Goal: Navigation & Orientation: Find specific page/section

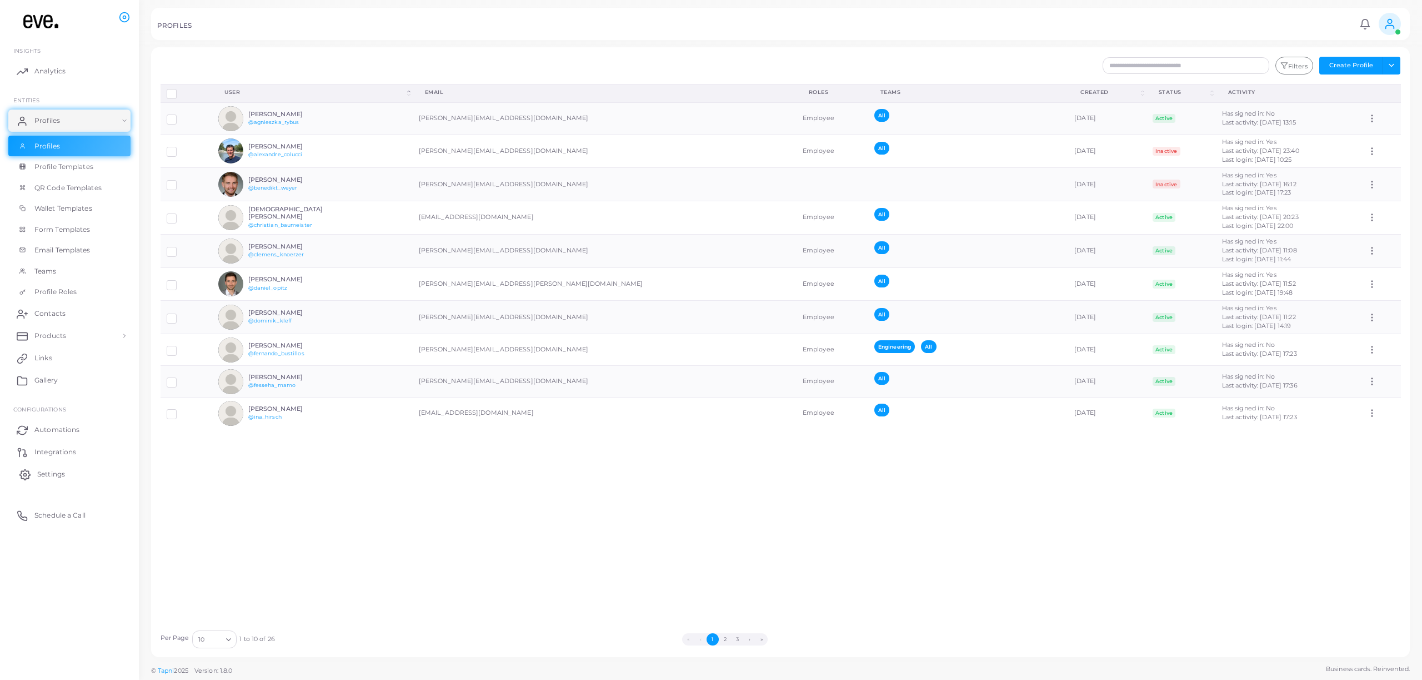
click at [48, 479] on link "Settings" at bounding box center [69, 474] width 122 height 22
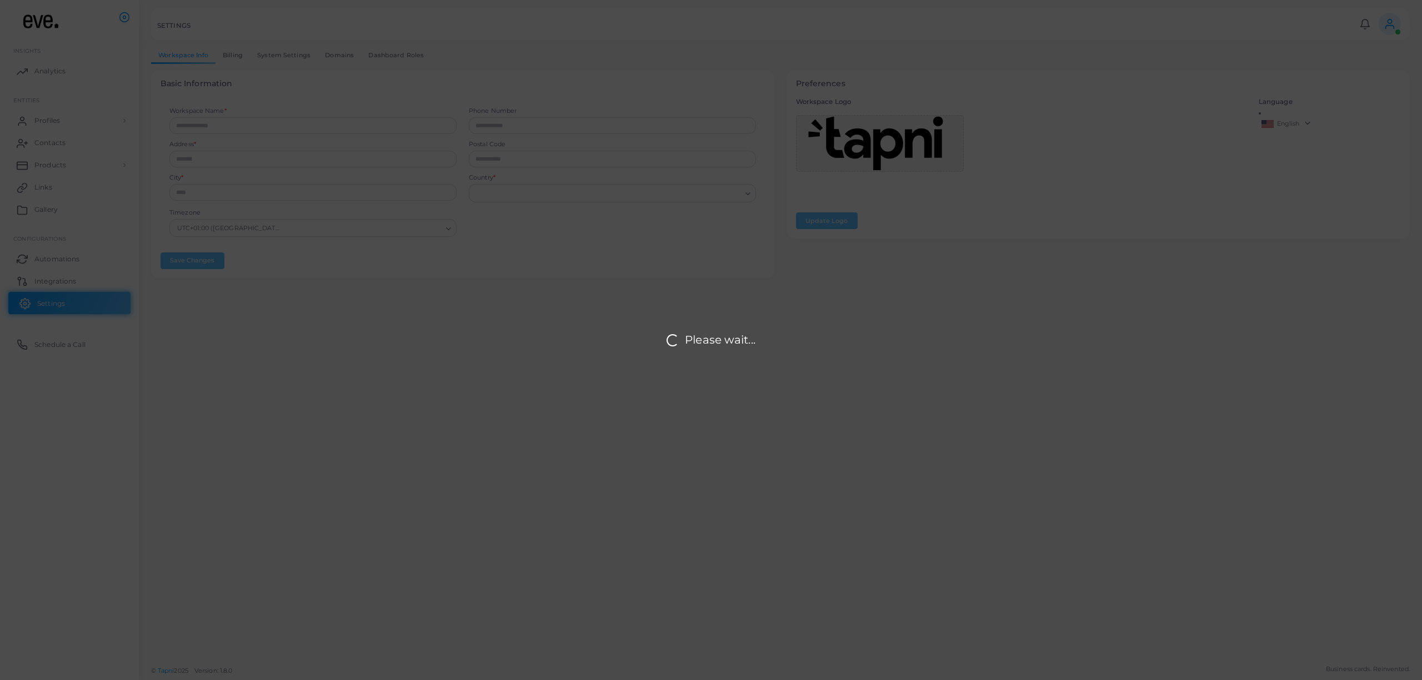
type input "**********"
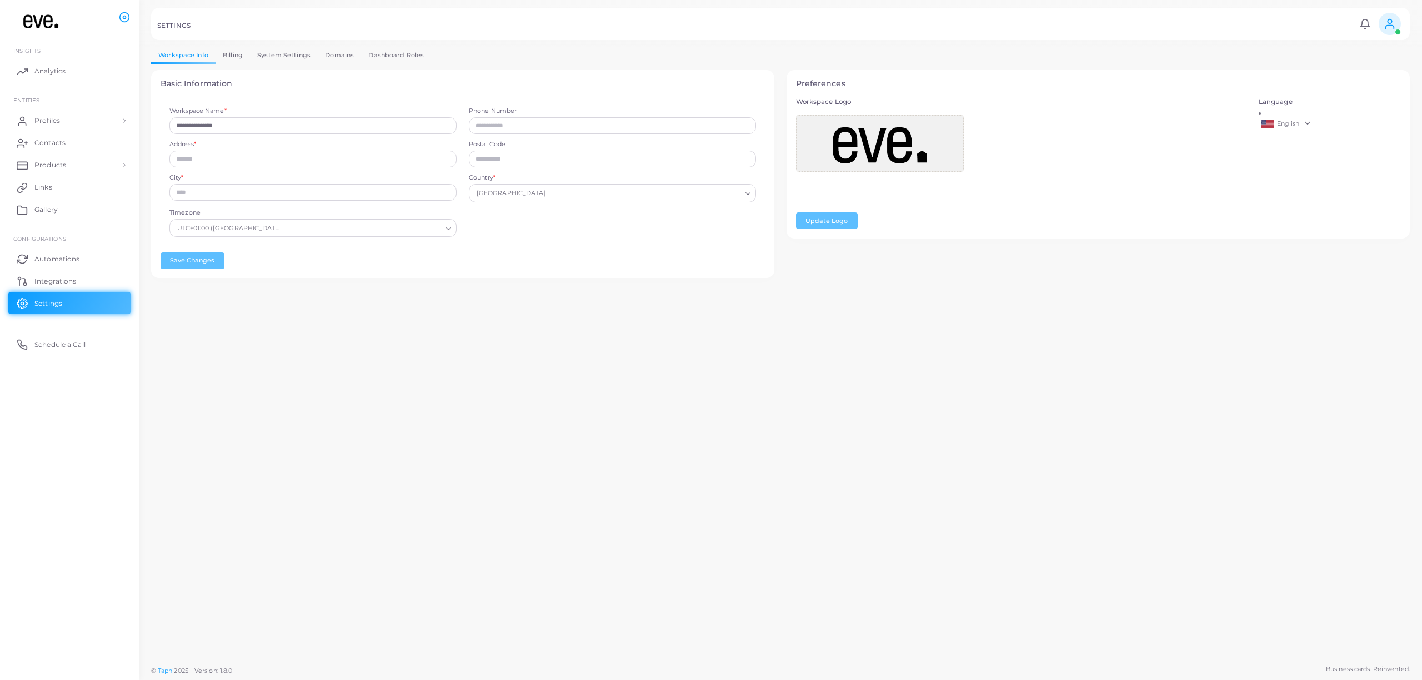
click at [282, 58] on link "System Settings" at bounding box center [284, 55] width 68 height 16
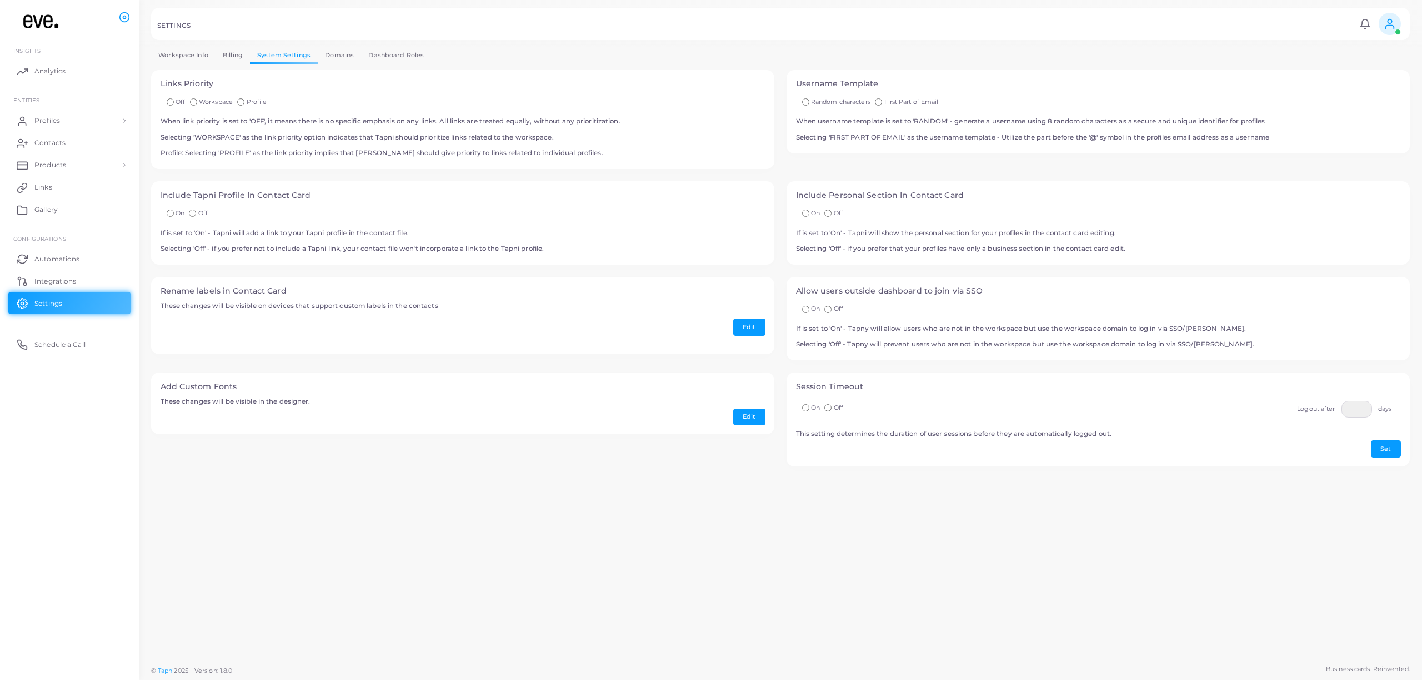
click at [392, 53] on link "Dashboard Roles" at bounding box center [396, 55] width 70 height 16
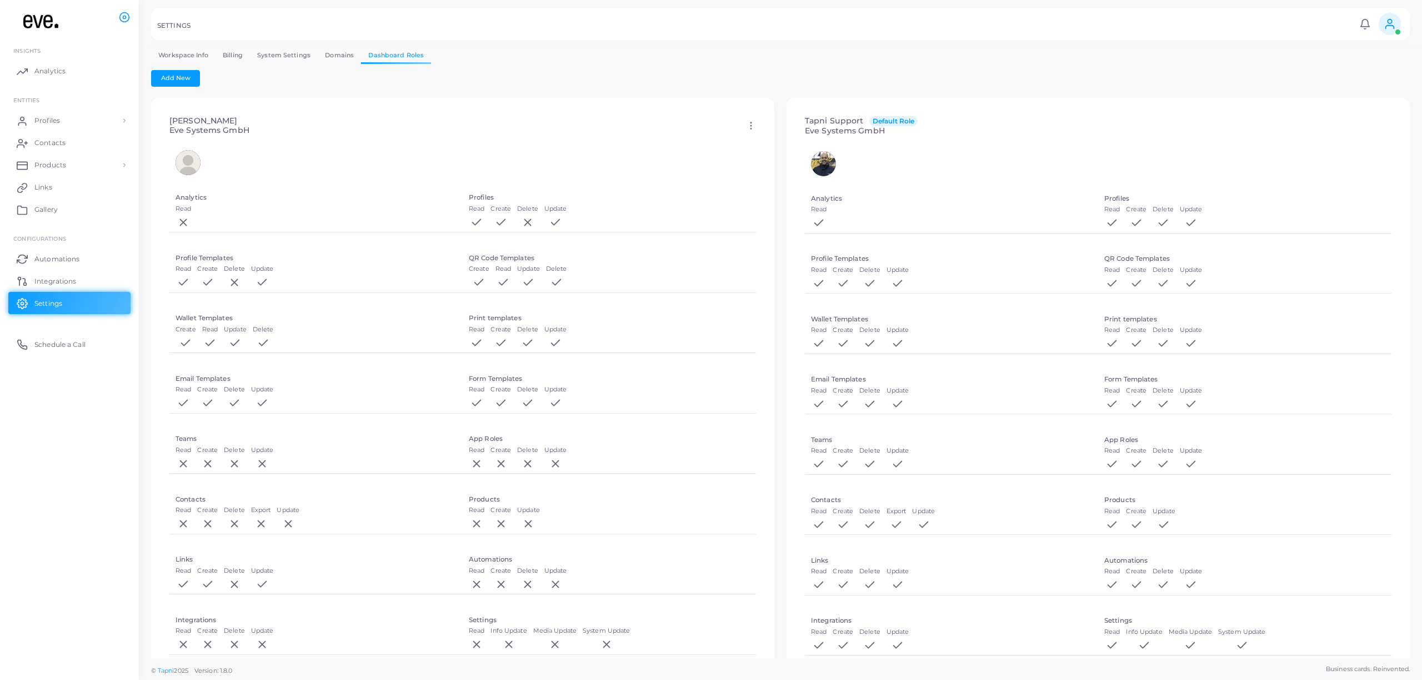
click at [1396, 23] on icon at bounding box center [1390, 24] width 12 height 12
drag, startPoint x: 1136, startPoint y: 64, endPoint x: 1154, endPoint y: 73, distance: 20.6
click at [1136, 64] on div "**********" at bounding box center [780, 352] width 1259 height 610
click at [65, 280] on span "Integrations" at bounding box center [58, 281] width 42 height 10
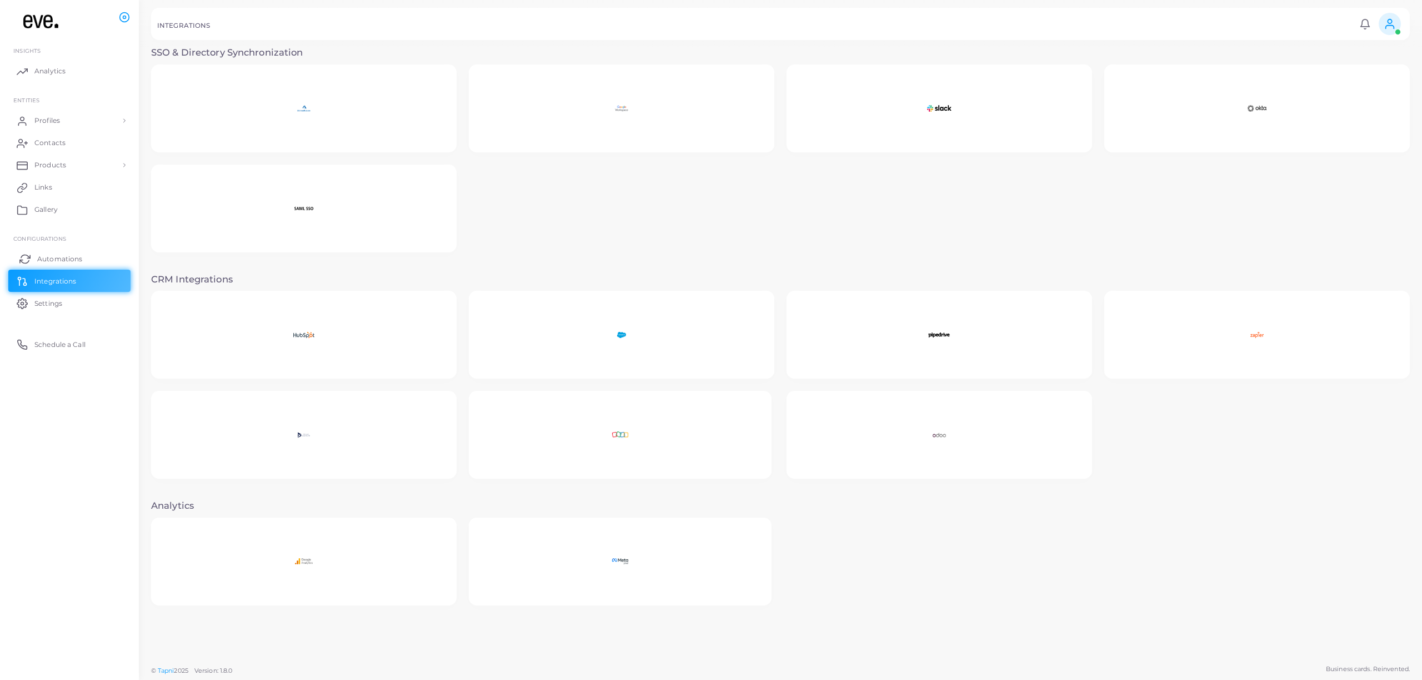
click at [59, 252] on link "Automations" at bounding box center [69, 258] width 122 height 22
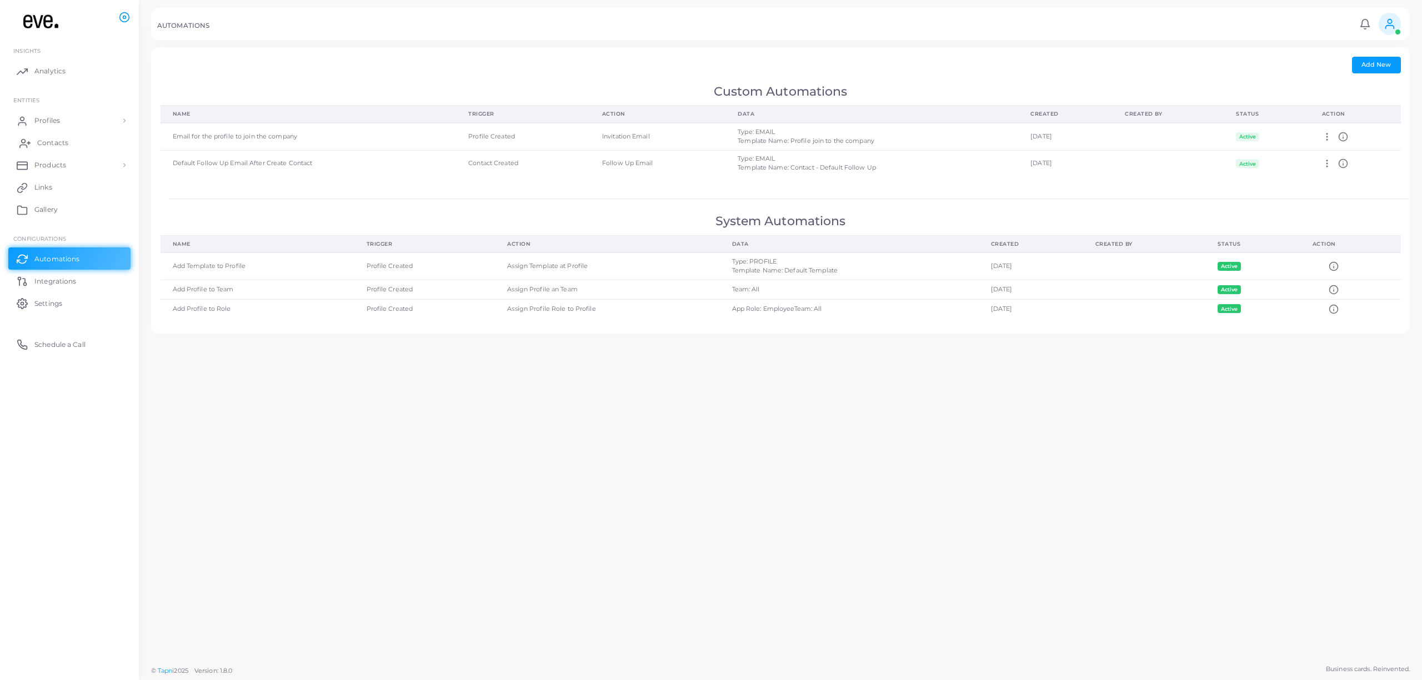
click at [44, 133] on link "Contacts" at bounding box center [69, 143] width 122 height 22
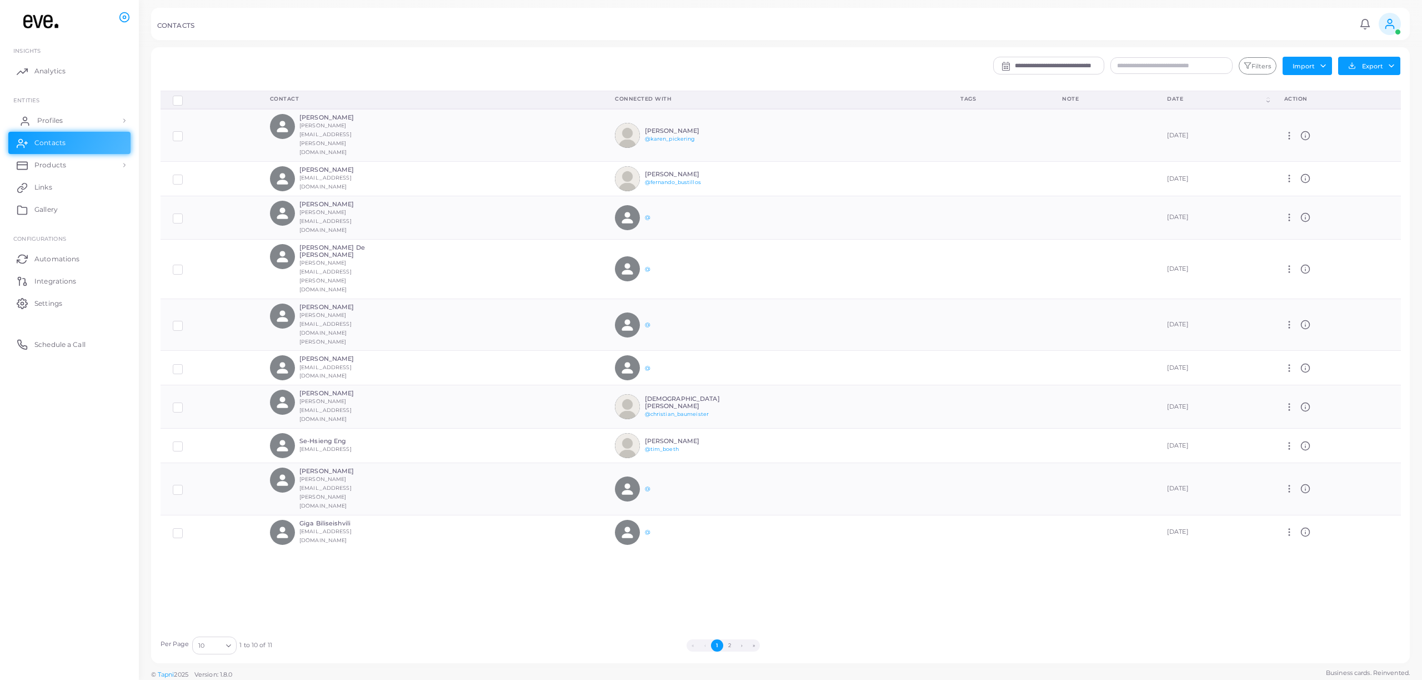
click at [45, 123] on span "Profiles" at bounding box center [50, 121] width 26 height 10
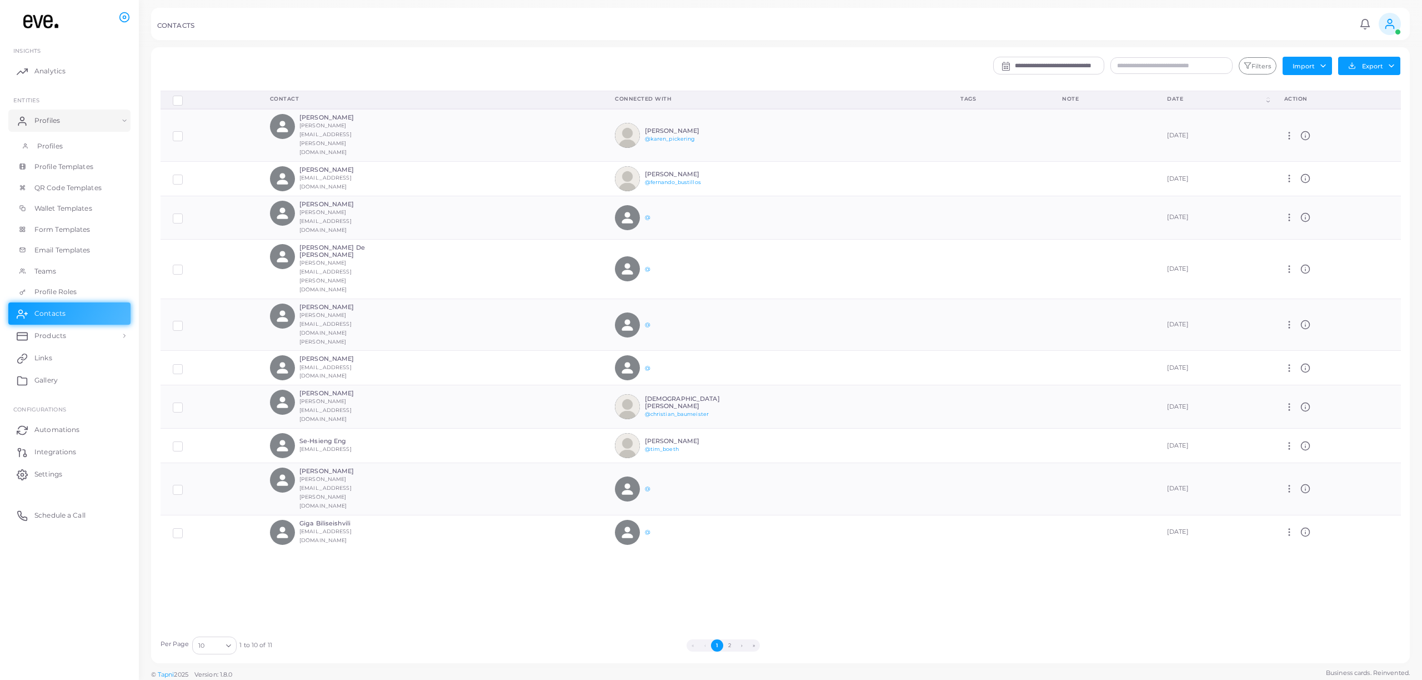
click at [48, 142] on span "Profiles" at bounding box center [50, 146] width 26 height 10
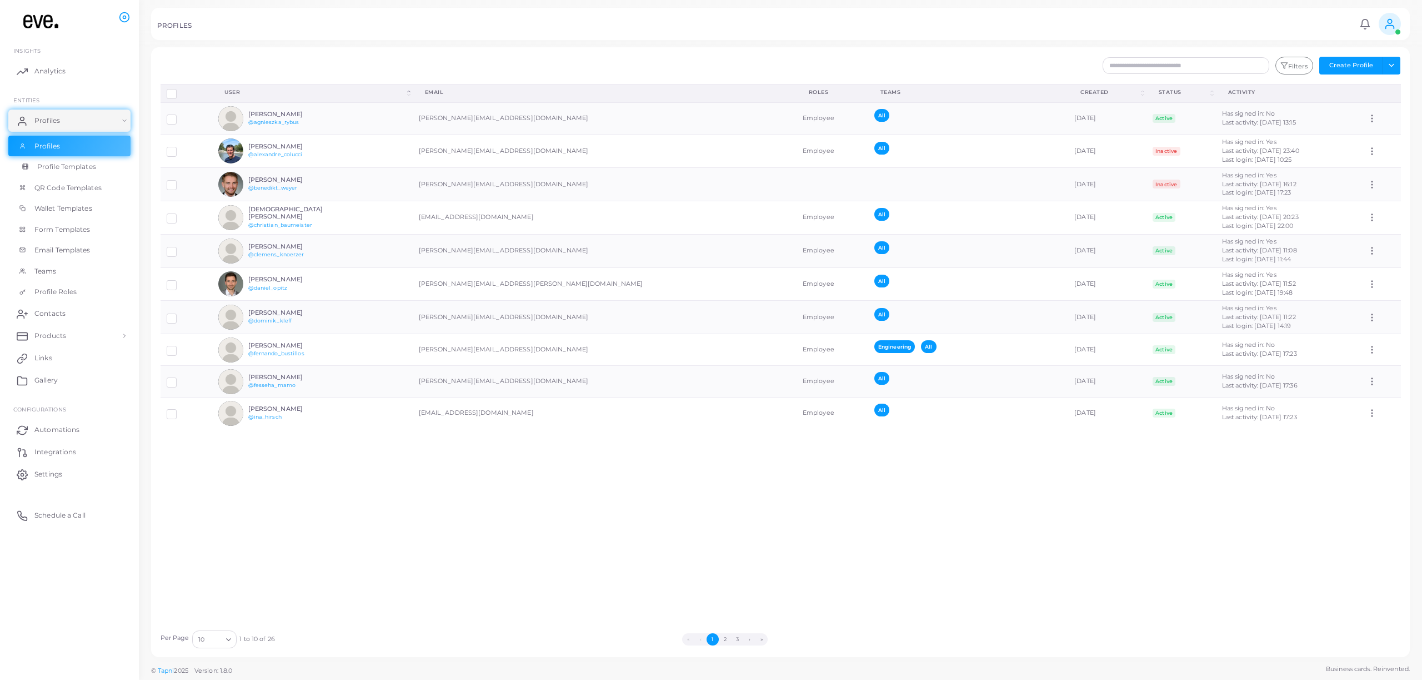
click at [67, 168] on span "Profile Templates" at bounding box center [66, 167] width 59 height 10
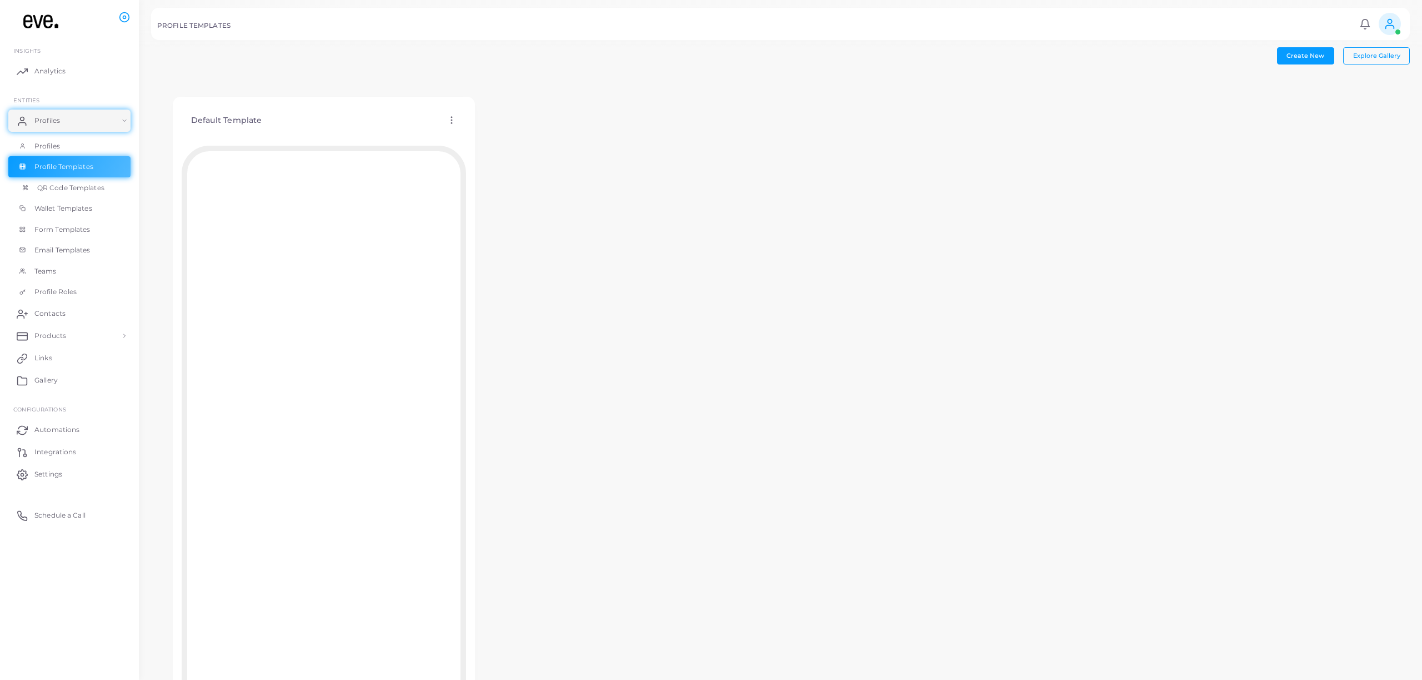
click at [67, 187] on span "QR Code Templates" at bounding box center [70, 188] width 67 height 10
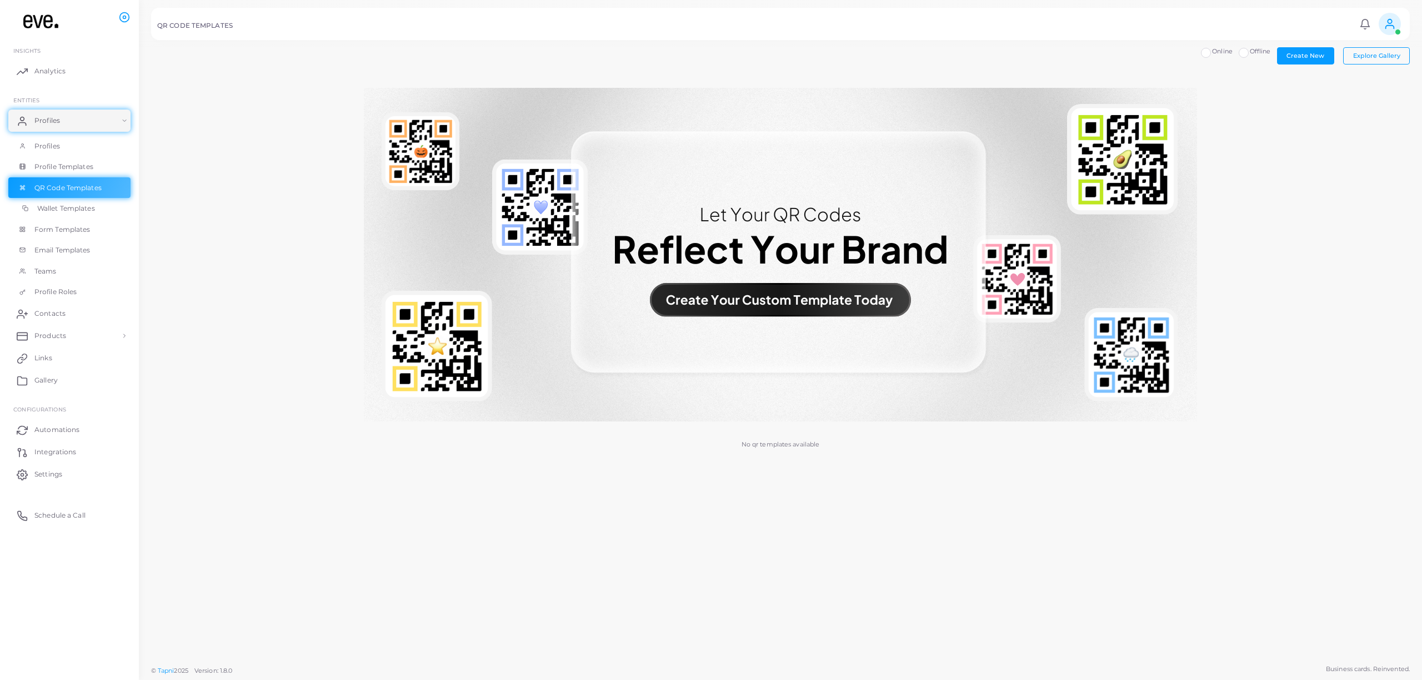
click at [71, 208] on span "Wallet Templates" at bounding box center [66, 208] width 58 height 10
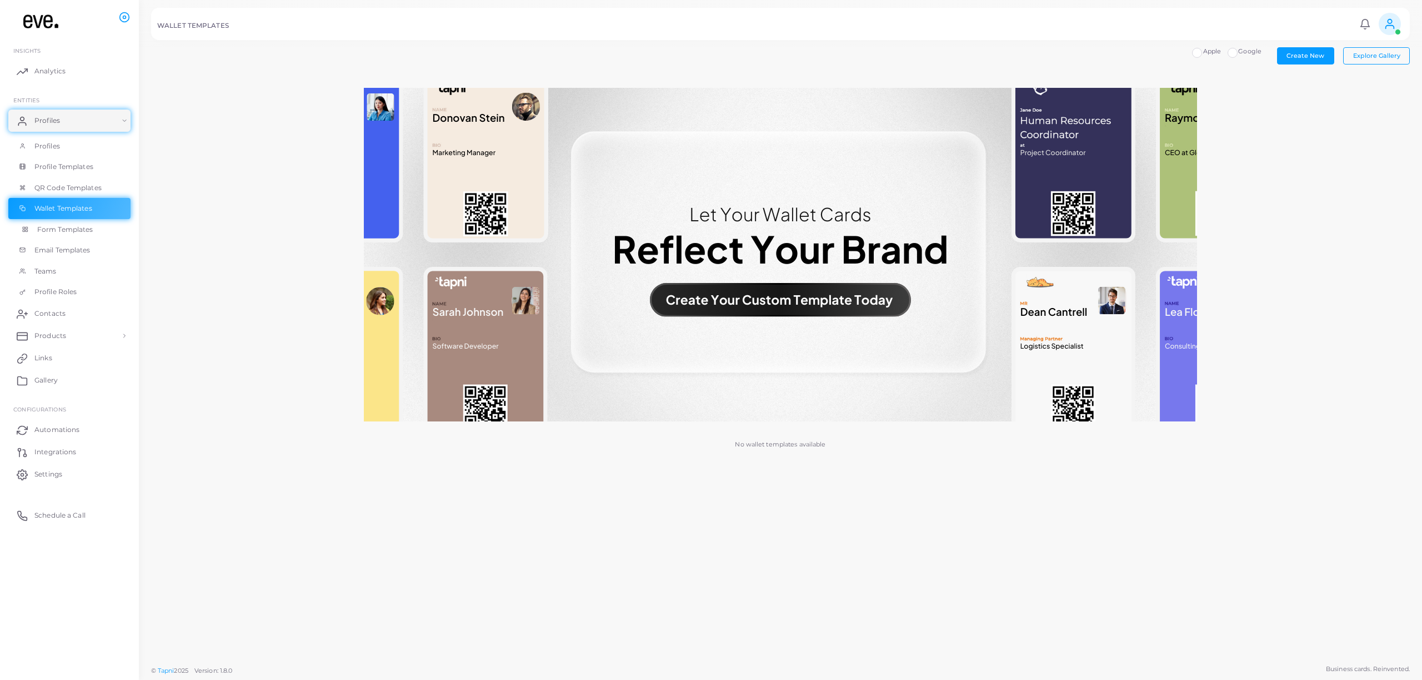
click at [56, 232] on span "Form Templates" at bounding box center [65, 229] width 56 height 10
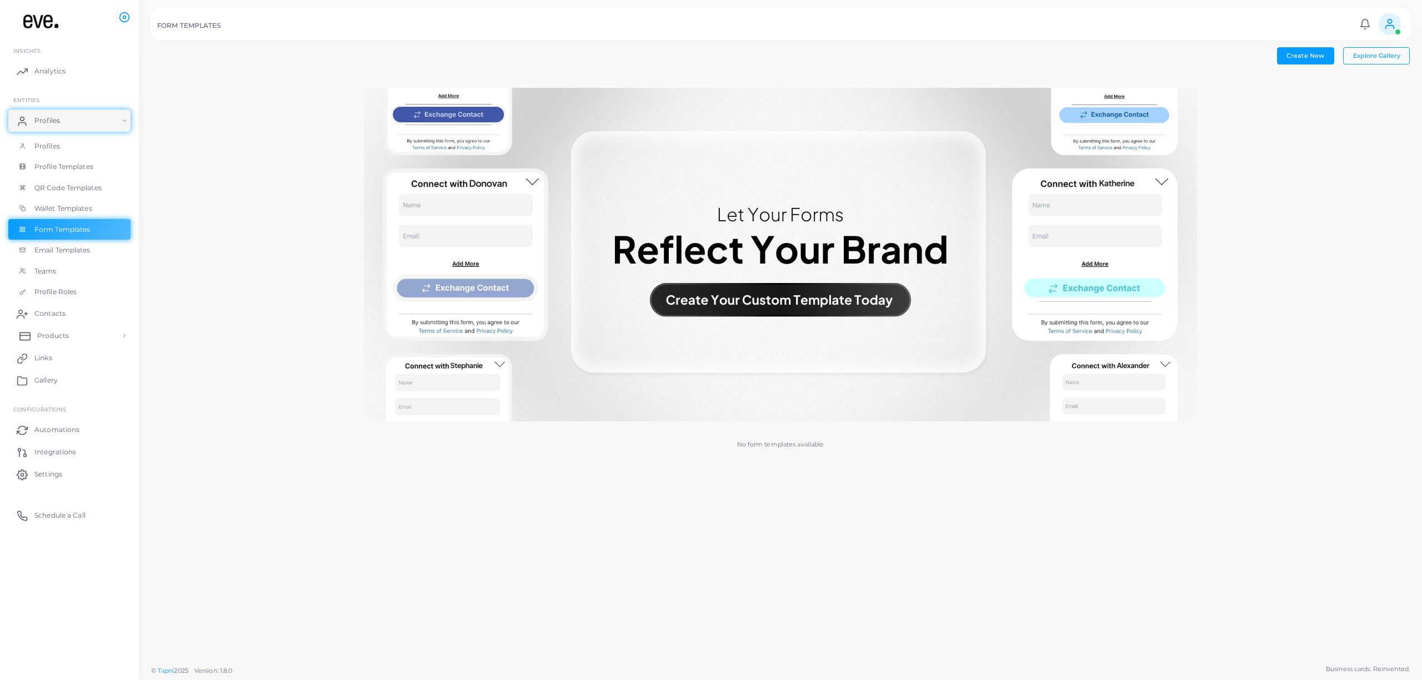
click at [62, 333] on span "Products" at bounding box center [53, 336] width 32 height 10
click at [62, 354] on link "Products" at bounding box center [69, 361] width 122 height 21
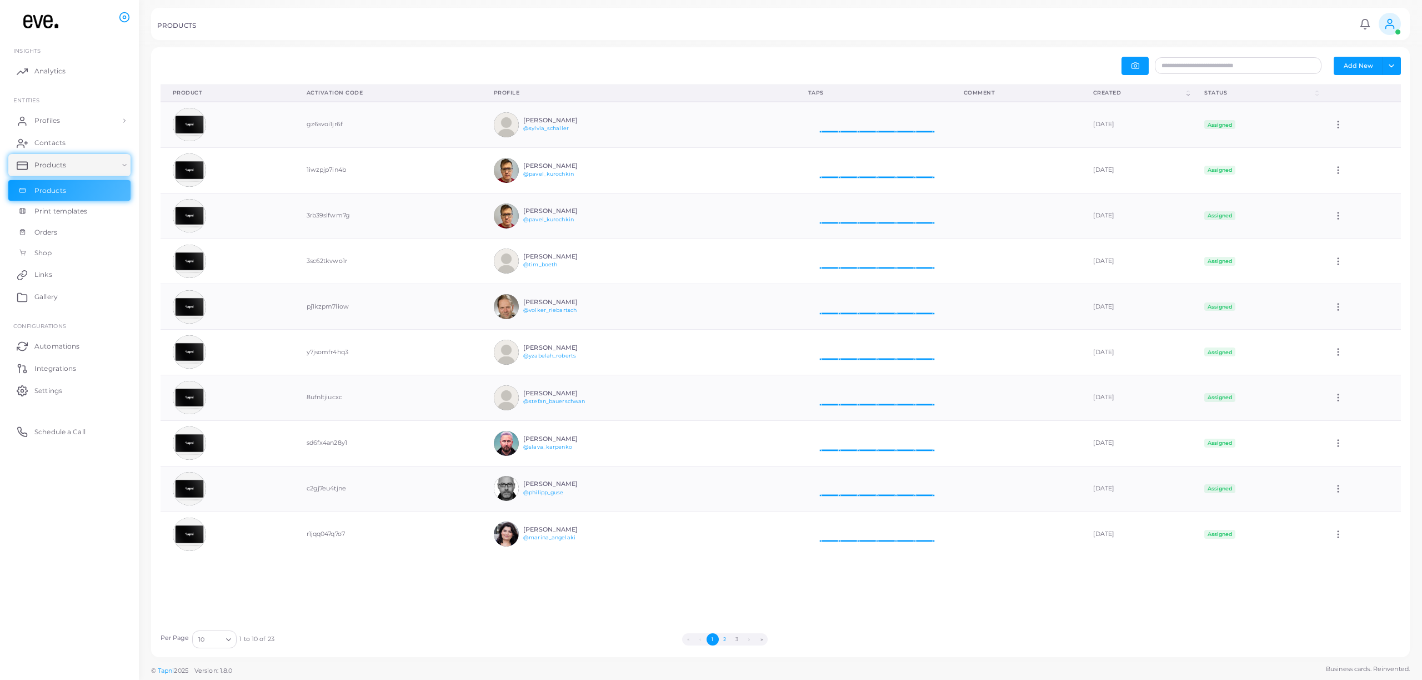
click at [726, 640] on button "2" at bounding box center [725, 639] width 12 height 12
click at [746, 639] on button "3" at bounding box center [740, 639] width 12 height 12
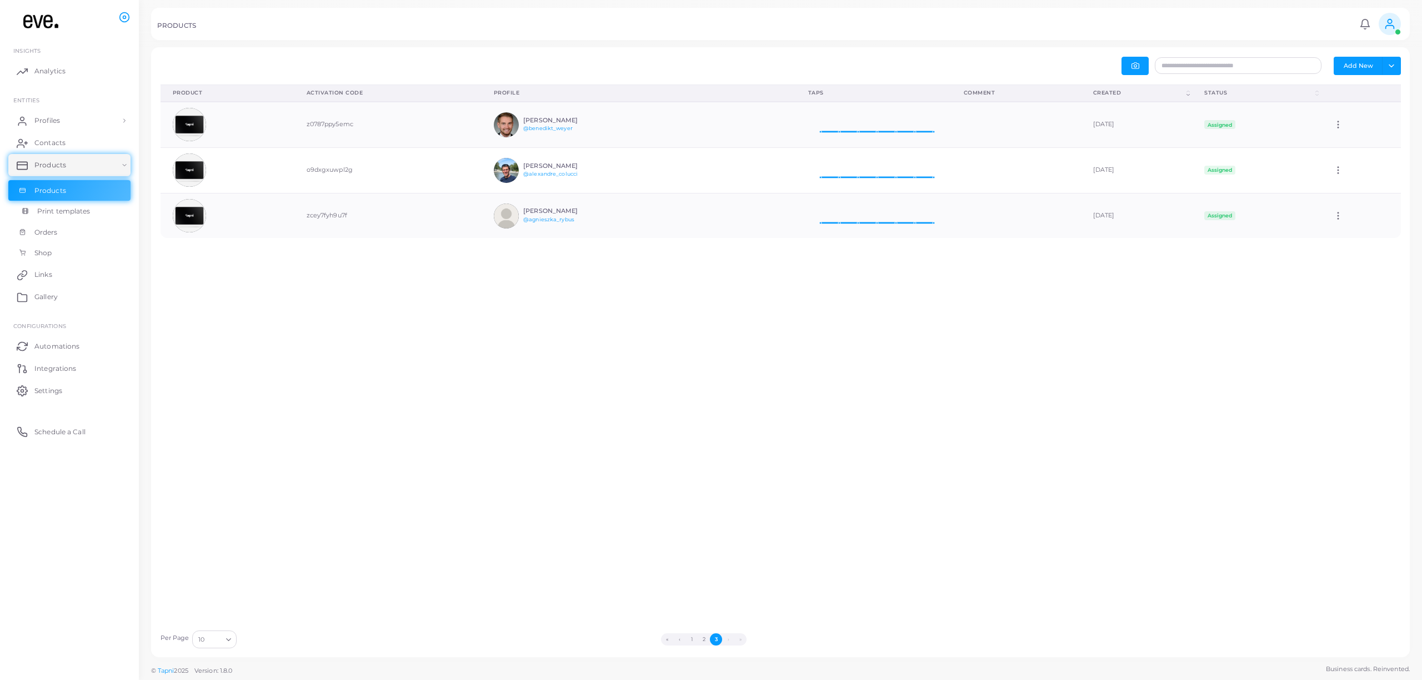
click at [68, 209] on span "Print templates" at bounding box center [63, 211] width 53 height 10
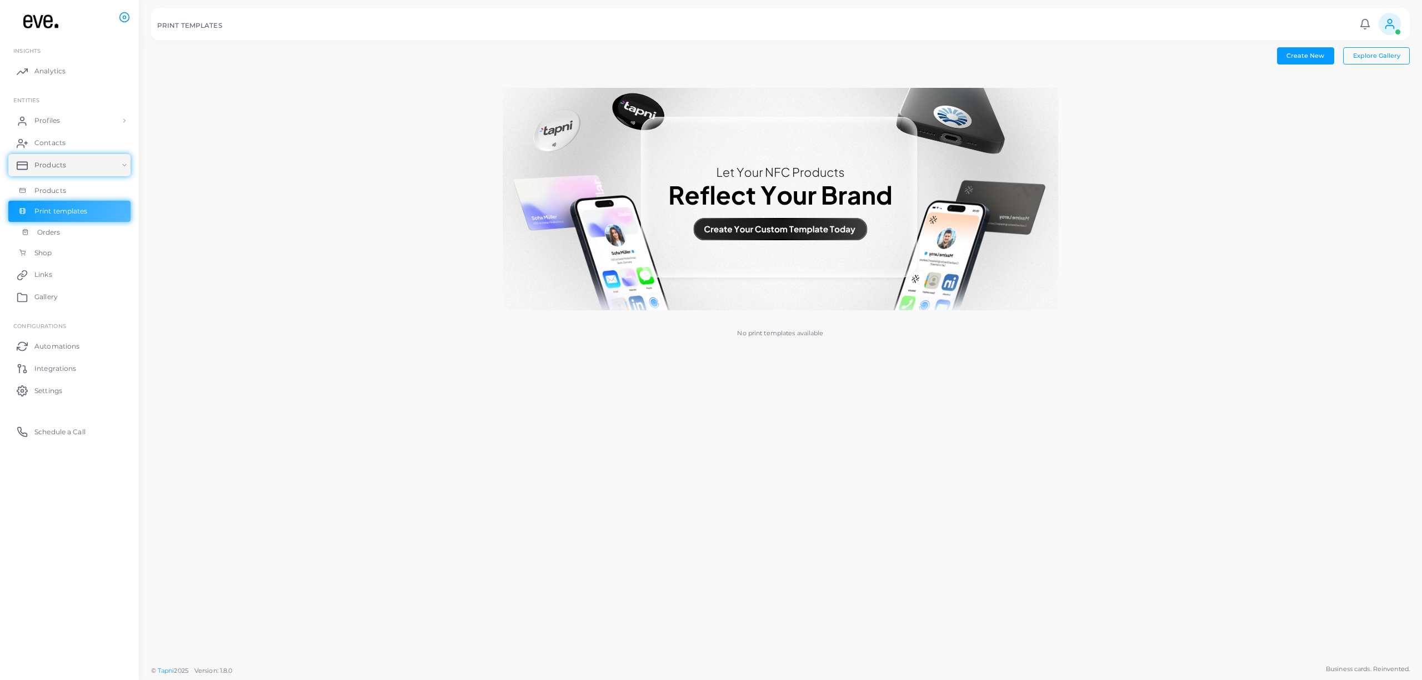
click at [66, 235] on link "Orders" at bounding box center [69, 232] width 122 height 21
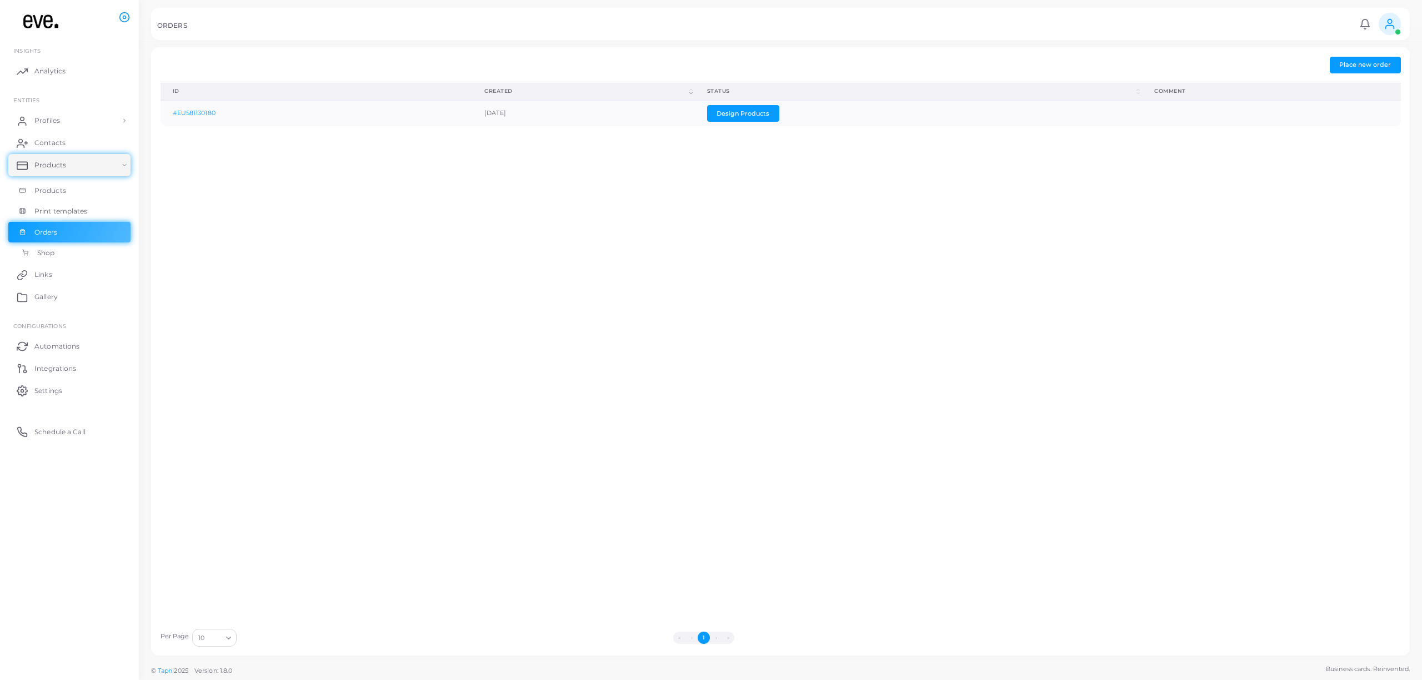
click at [78, 252] on link "Shop" at bounding box center [69, 252] width 122 height 21
click at [67, 278] on link "Links" at bounding box center [69, 274] width 122 height 22
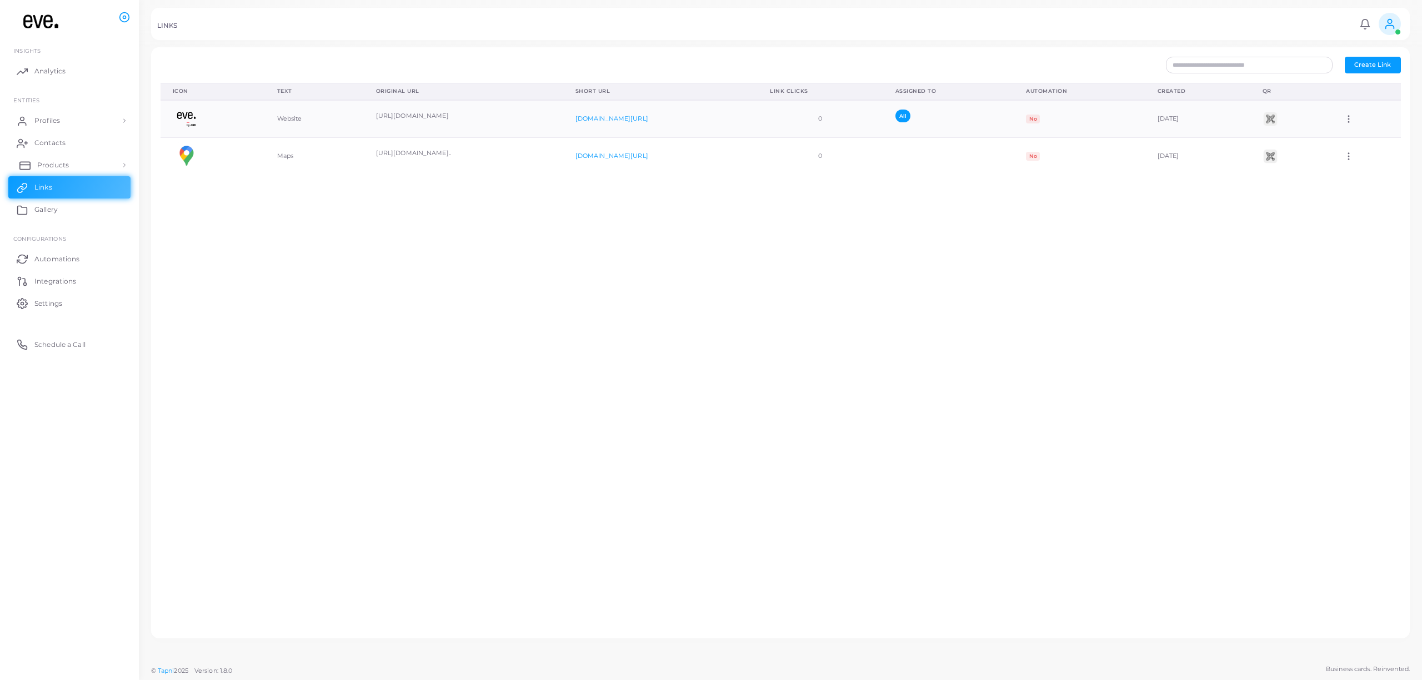
click at [54, 160] on span "Products" at bounding box center [53, 165] width 32 height 10
click at [53, 189] on span "Products" at bounding box center [53, 191] width 32 height 10
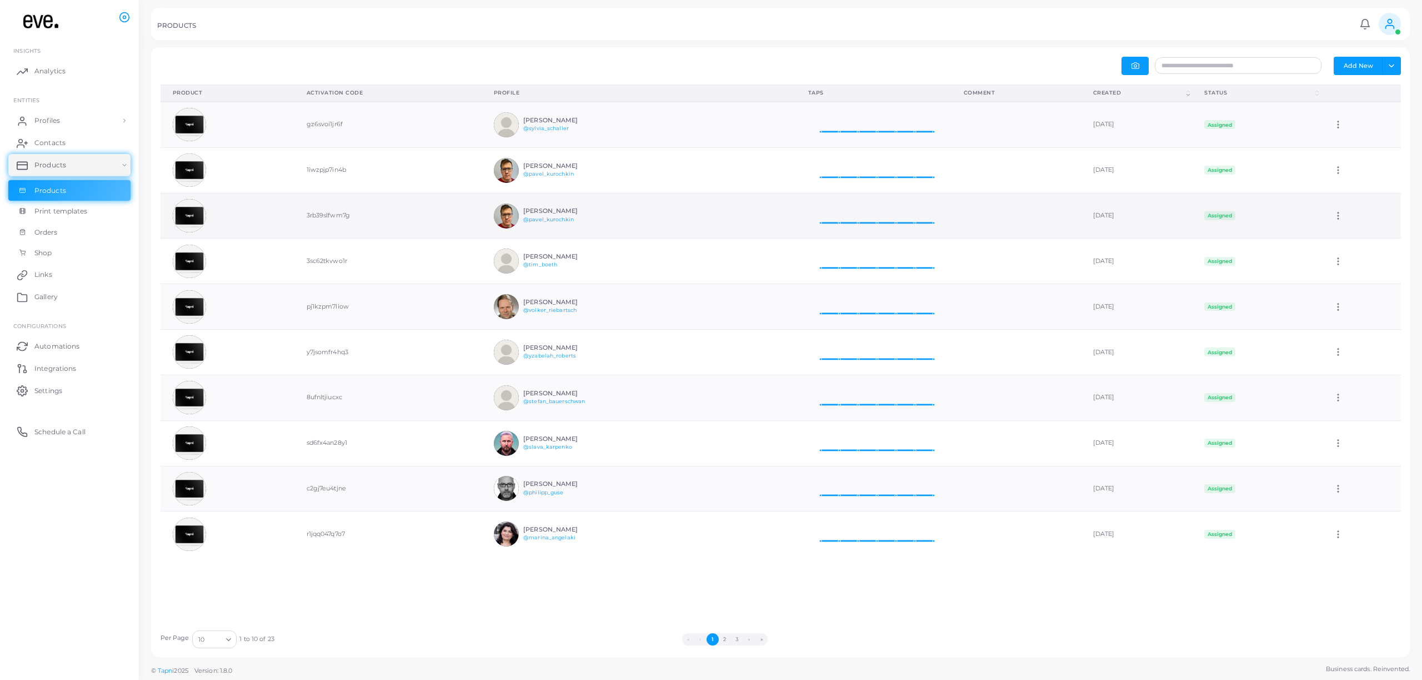
click at [1344, 217] on icon at bounding box center [1339, 216] width 10 height 10
click at [1363, 226] on icon at bounding box center [1360, 230] width 9 height 9
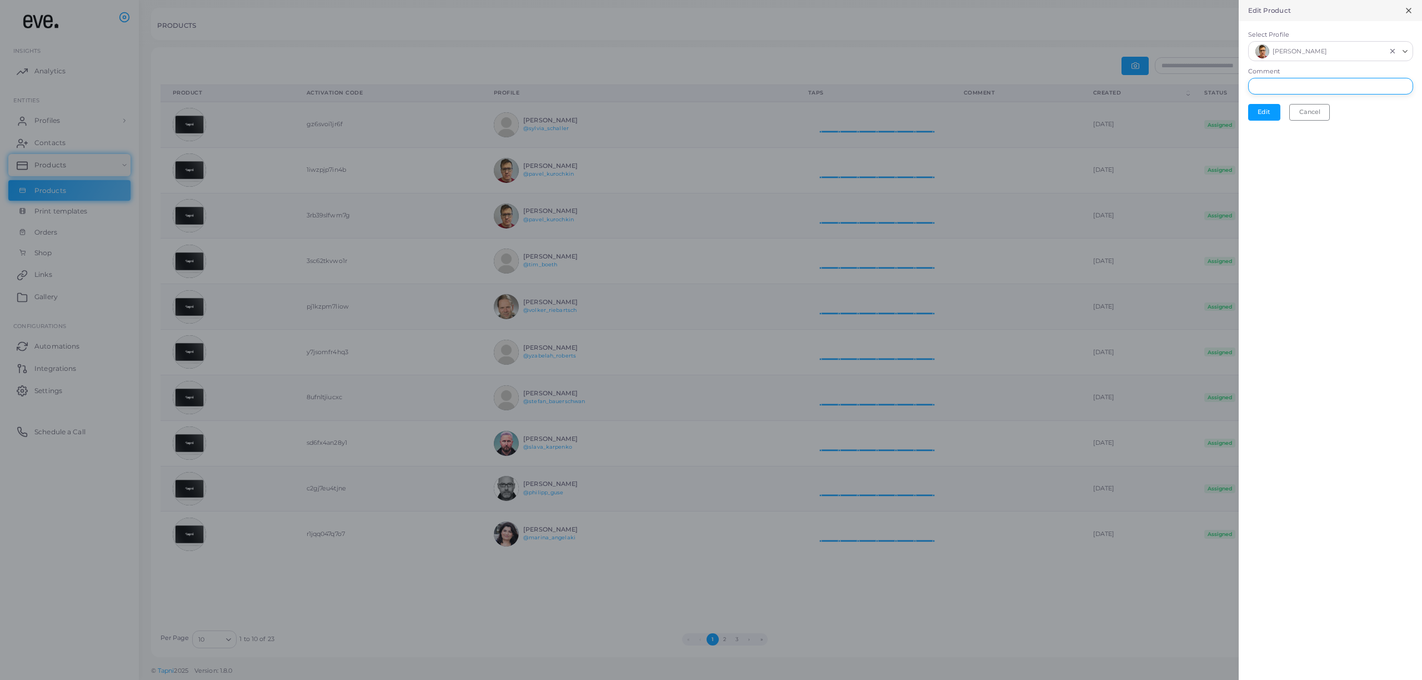
click at [1292, 84] on input "Comment" at bounding box center [1330, 86] width 165 height 17
click at [1292, 71] on div "Comment" at bounding box center [1330, 80] width 165 height 27
click at [1409, 9] on icon at bounding box center [1409, 10] width 9 height 9
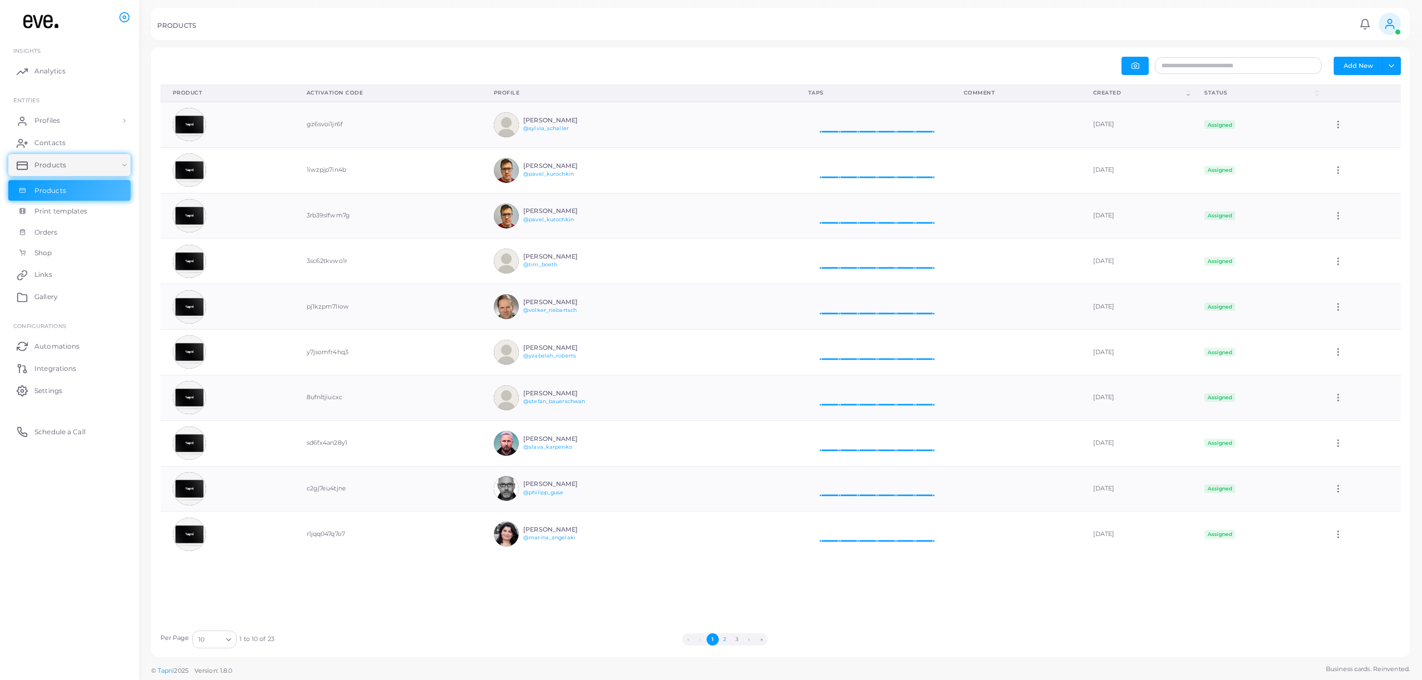
click at [725, 638] on button "2" at bounding box center [725, 639] width 12 height 12
click at [741, 641] on button "3" at bounding box center [740, 639] width 12 height 12
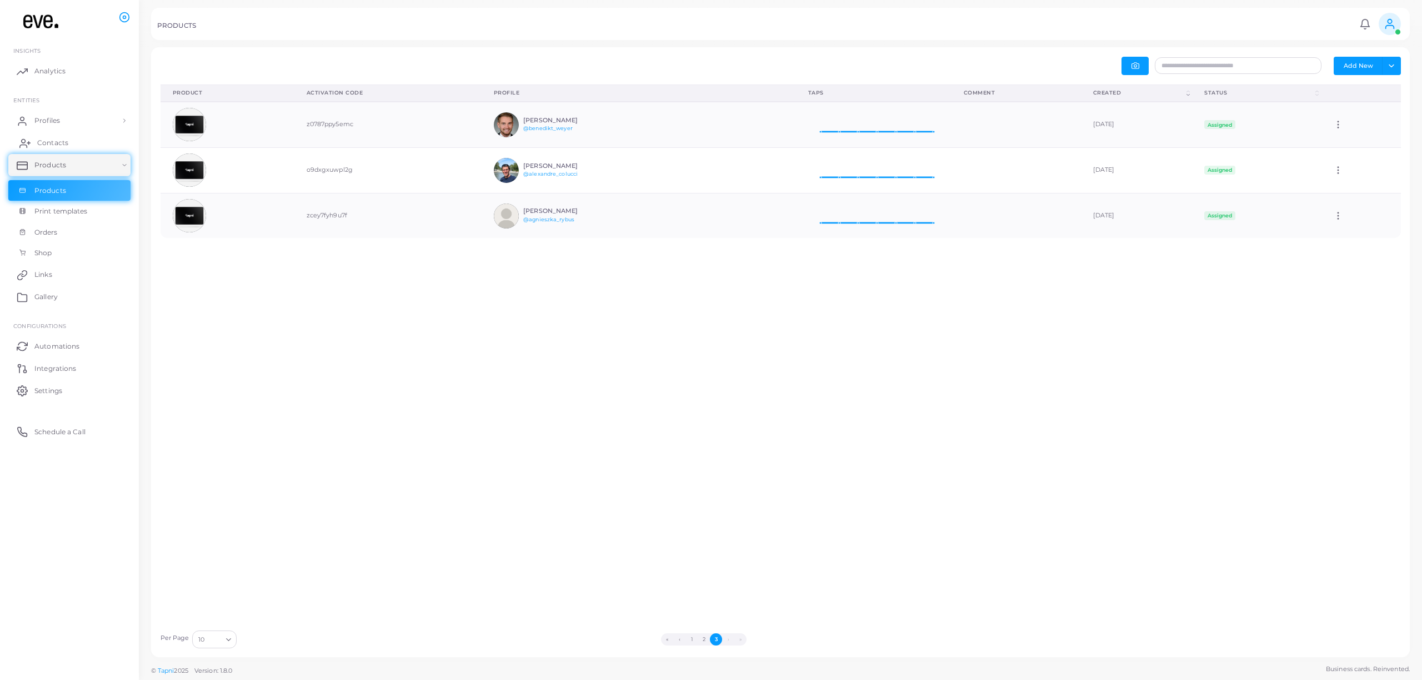
click at [72, 141] on link "Contacts" at bounding box center [69, 143] width 122 height 22
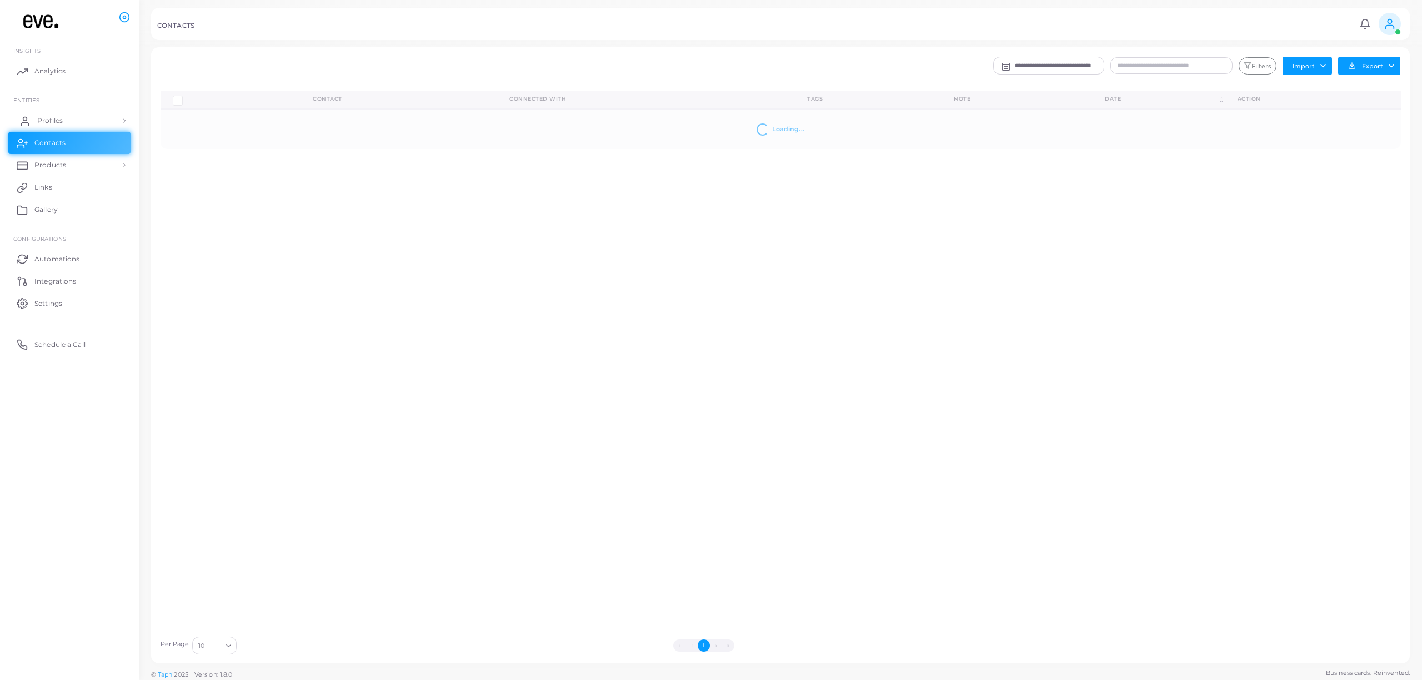
click at [71, 121] on link "Profiles" at bounding box center [69, 120] width 122 height 22
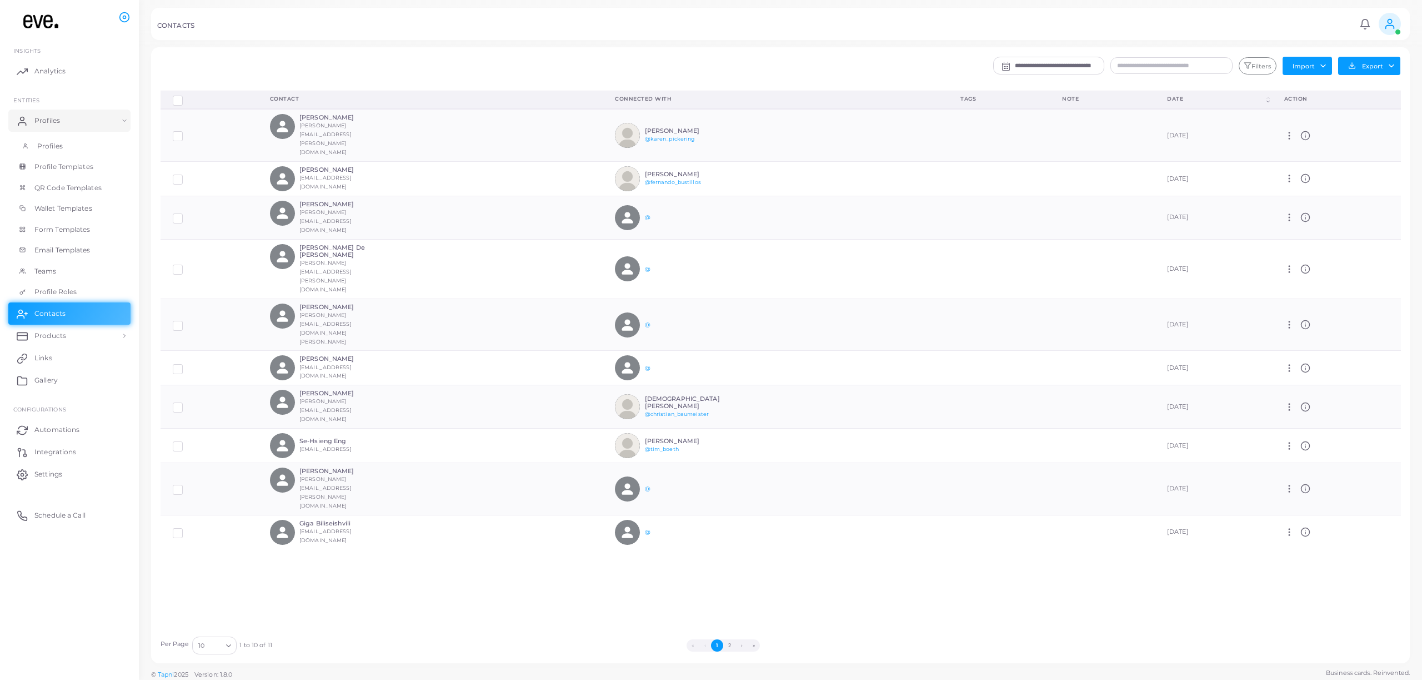
click at [56, 139] on link "Profiles" at bounding box center [69, 146] width 122 height 21
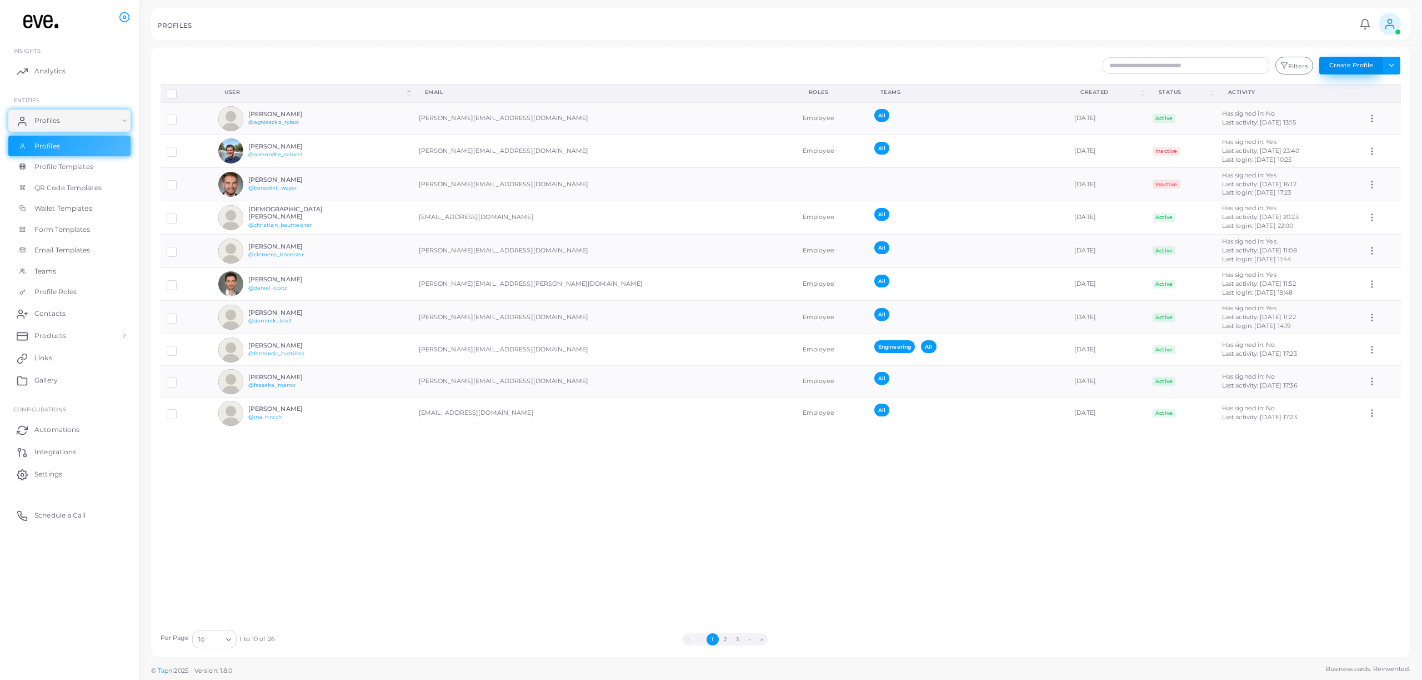
click at [1354, 68] on button "Create Profile" at bounding box center [1351, 66] width 63 height 18
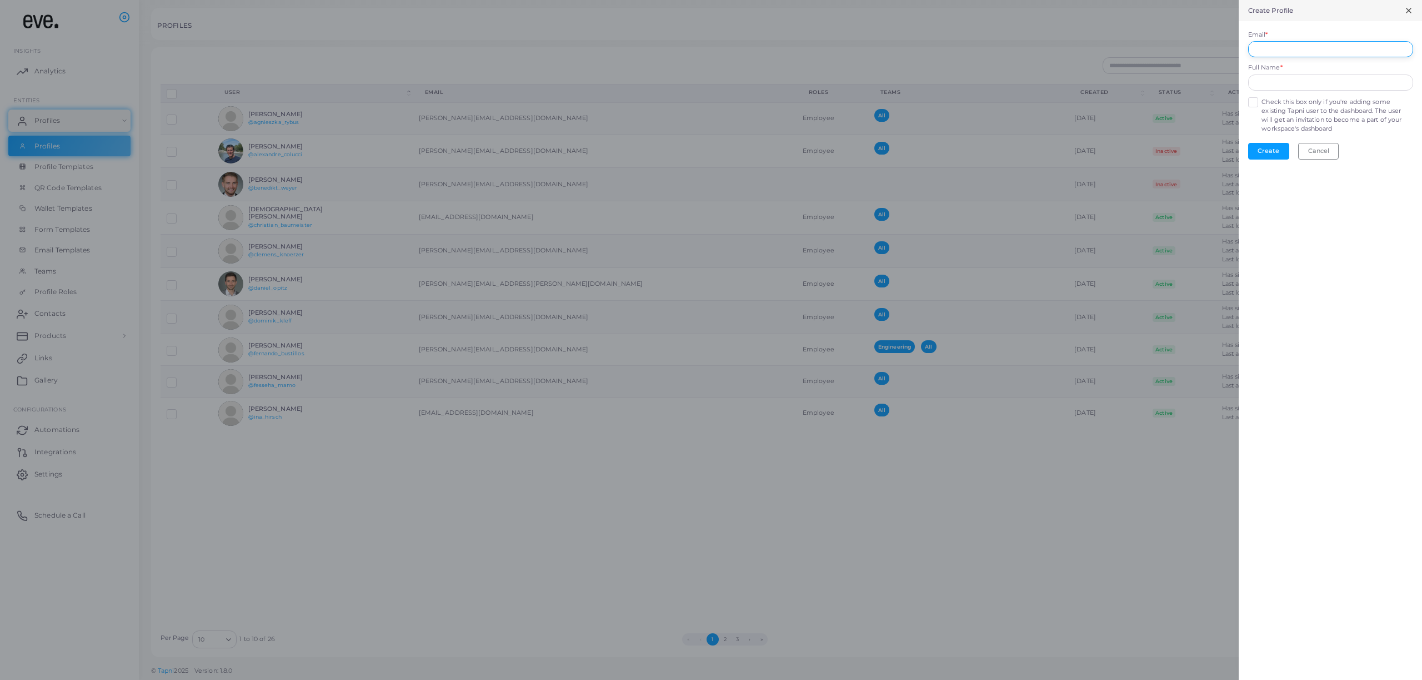
click at [1319, 43] on input "Email *" at bounding box center [1330, 49] width 165 height 17
click at [662, 396] on div at bounding box center [711, 340] width 1422 height 680
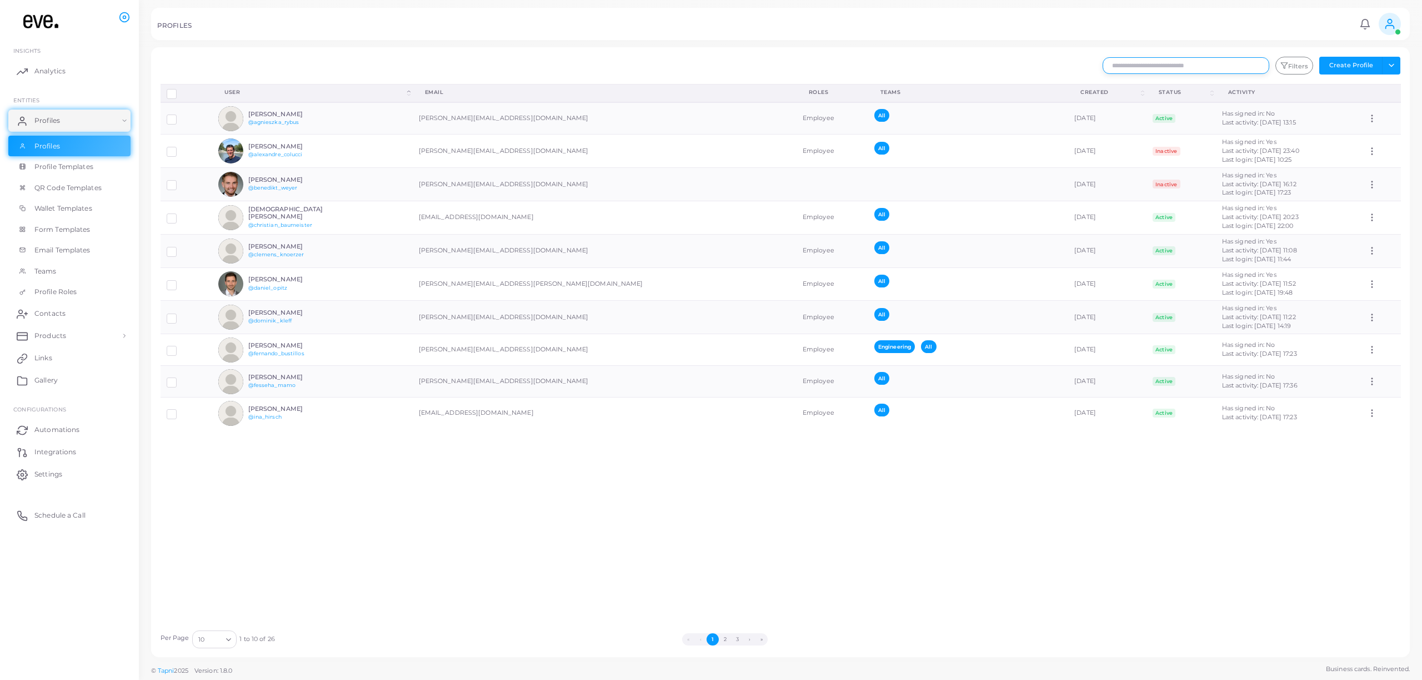
click at [1214, 62] on input "text" at bounding box center [1186, 65] width 167 height 17
type input "*****"
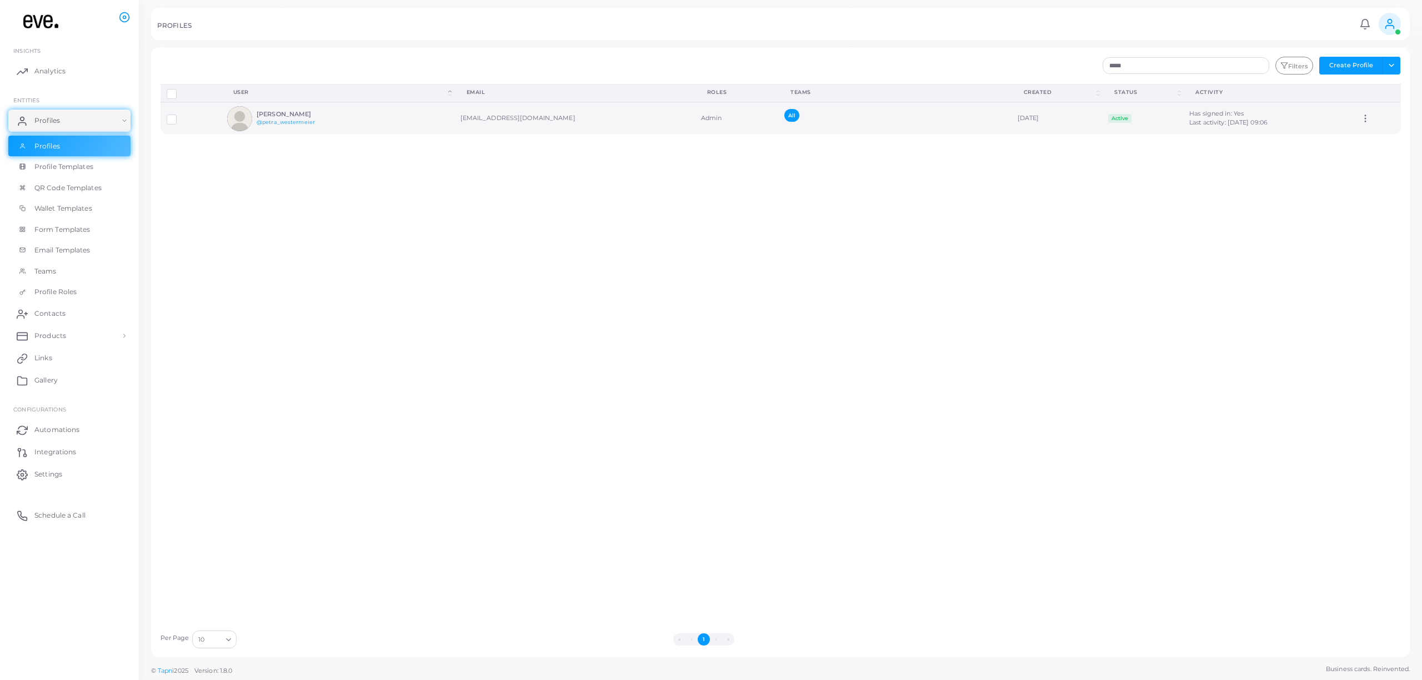
click at [1369, 114] on icon at bounding box center [1366, 118] width 10 height 10
click at [1354, 127] on span "Assign Product" at bounding box center [1374, 127] width 47 height 9
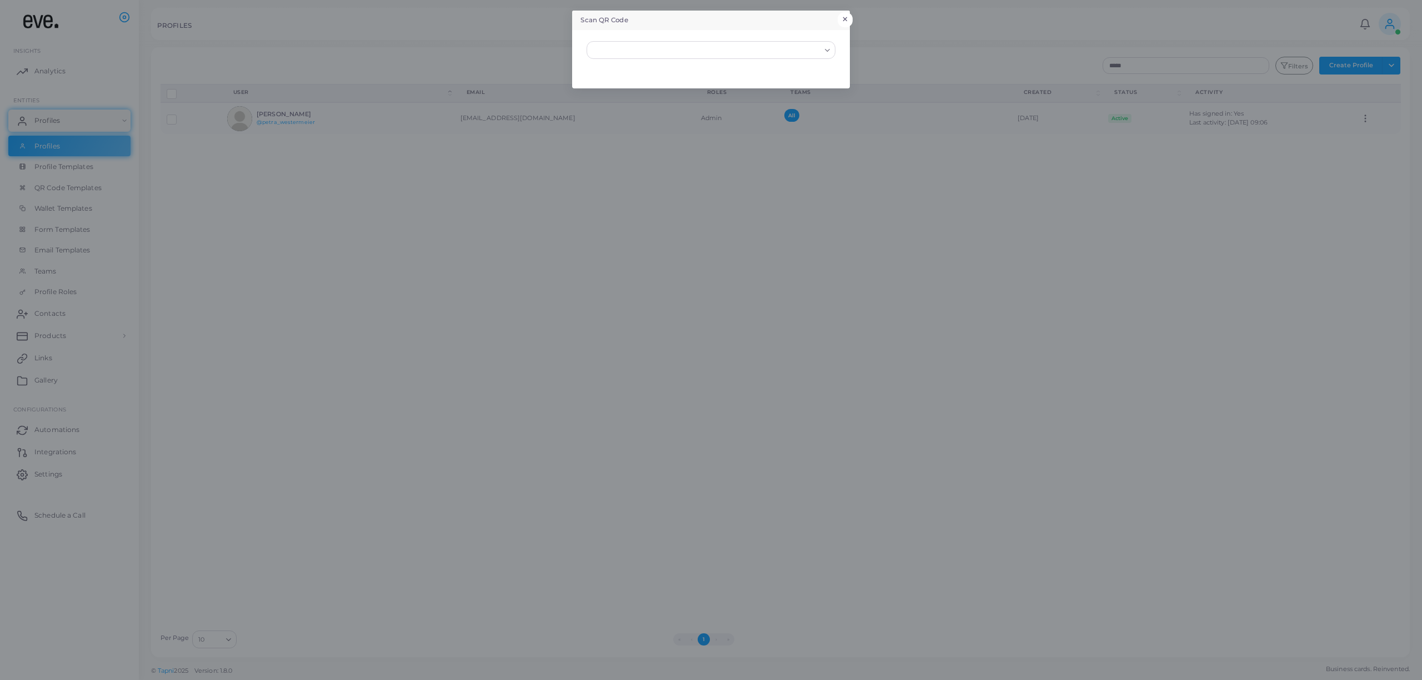
click at [844, 13] on button "×" at bounding box center [845, 19] width 15 height 14
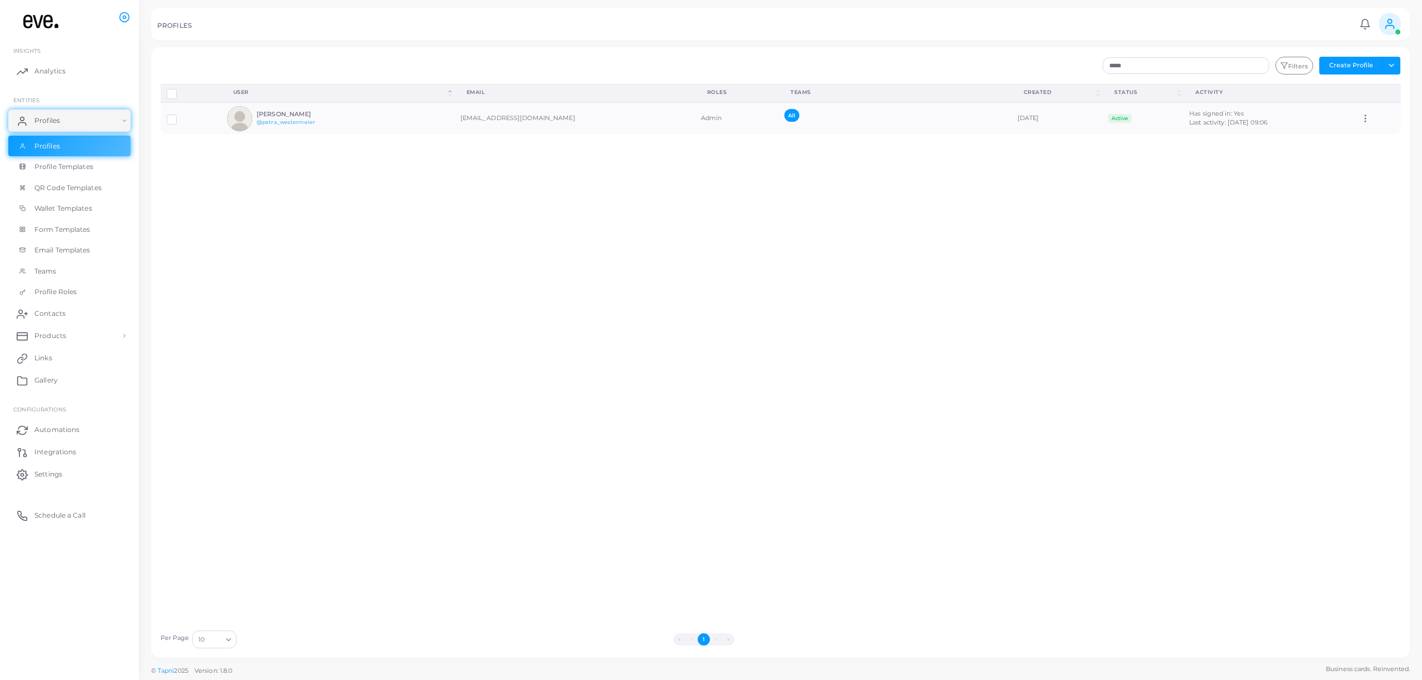
click at [833, 176] on div "Disconnect Profiles Delete Profile Show Selections Download QRs User (Click to …" at bounding box center [780, 354] width 1253 height 540
click at [833, 222] on div "Disconnect Profiles Delete Profile Show Selections Download QRs User (Click to …" at bounding box center [780, 354] width 1253 height 540
click at [1392, 66] on button "Toggle dropdown" at bounding box center [1391, 66] width 18 height 18
click at [1203, 190] on div "Disconnect Profiles Delete Profile Show Selections Download QRs User (Click to …" at bounding box center [780, 354] width 1253 height 540
click at [1384, 62] on button "Toggle dropdown" at bounding box center [1391, 66] width 18 height 18
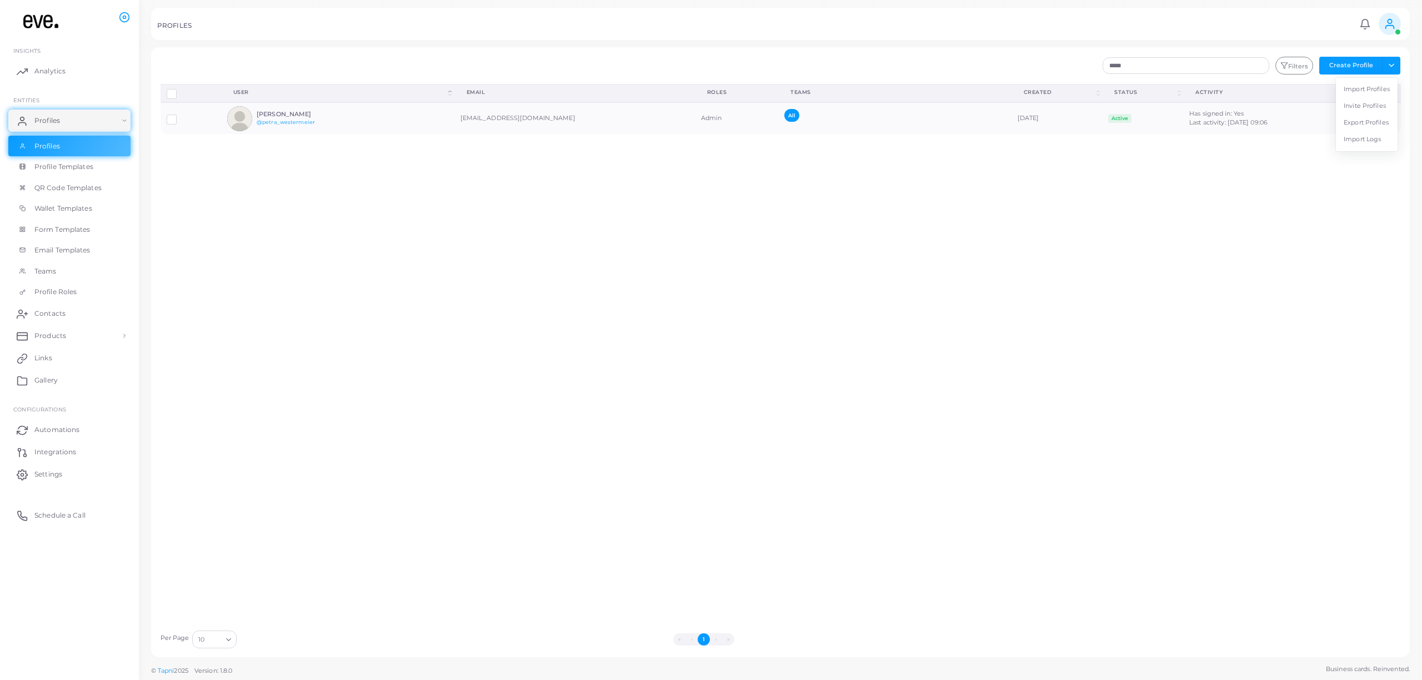
click at [1171, 261] on div "Disconnect Profiles Delete Profile Show Selections Download QRs User (Click to …" at bounding box center [780, 354] width 1253 height 540
click at [1366, 118] on icon at bounding box center [1366, 118] width 10 height 10
click at [1368, 129] on span "Assign Product" at bounding box center [1374, 131] width 47 height 9
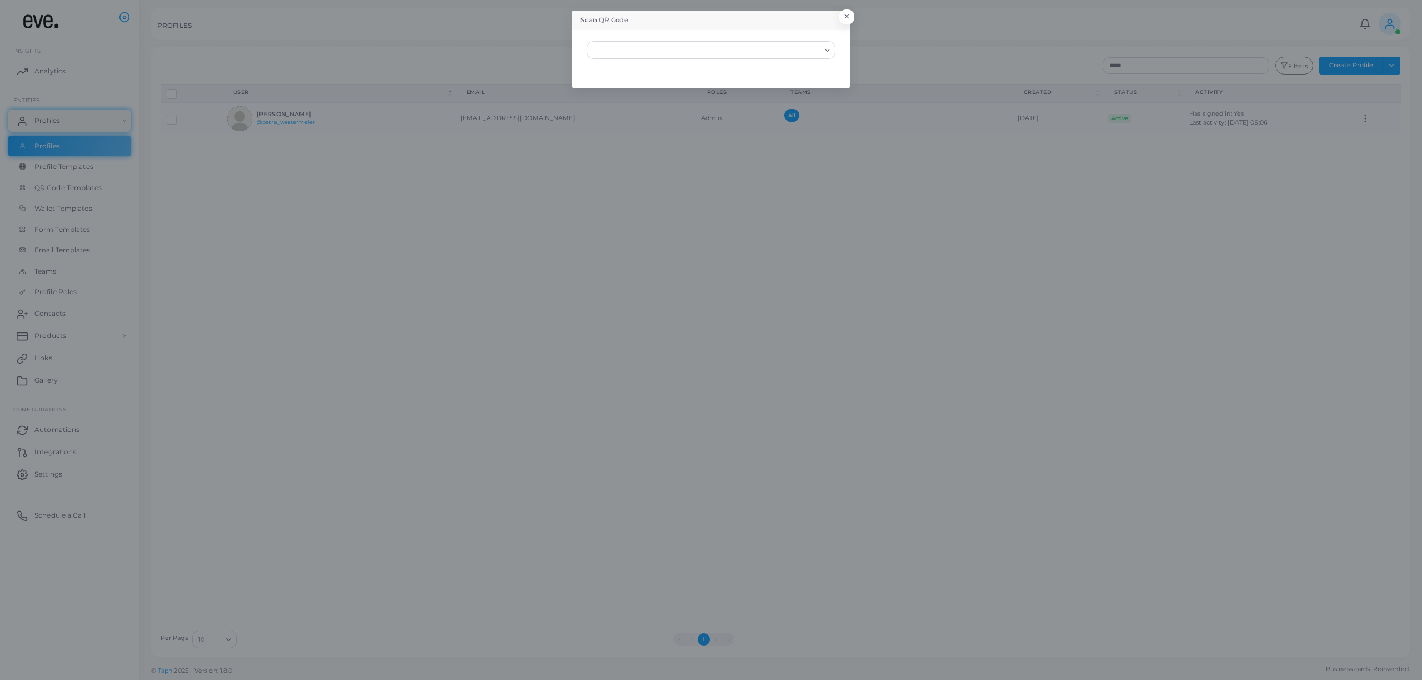
click at [832, 51] on div "Loading..." at bounding box center [828, 49] width 13 height 14
click at [847, 17] on button "×" at bounding box center [845, 19] width 15 height 14
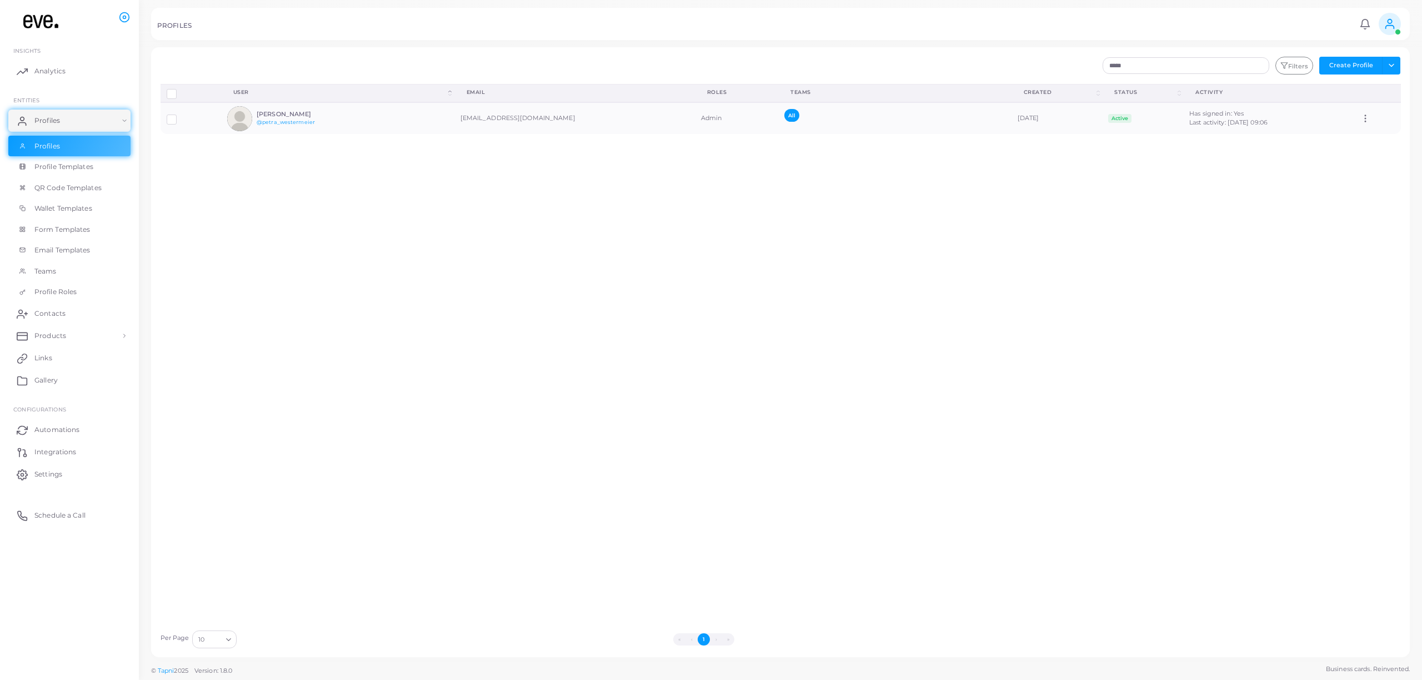
click at [656, 200] on div "Disconnect Profiles Delete Profile Show Selections Download QRs User (Click to …" at bounding box center [780, 354] width 1253 height 540
click at [79, 167] on span "Profile Templates" at bounding box center [66, 167] width 59 height 10
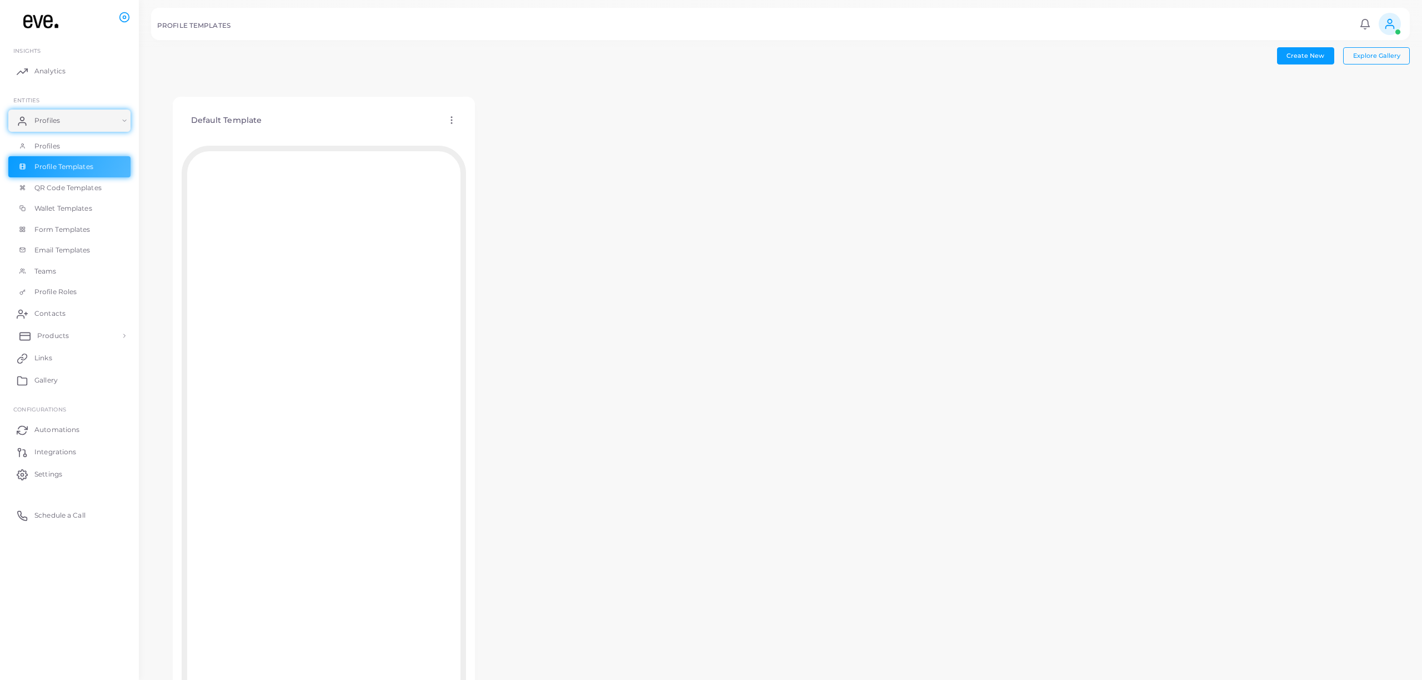
click at [63, 331] on span "Products" at bounding box center [53, 336] width 32 height 10
click at [55, 362] on span "Products" at bounding box center [53, 361] width 32 height 10
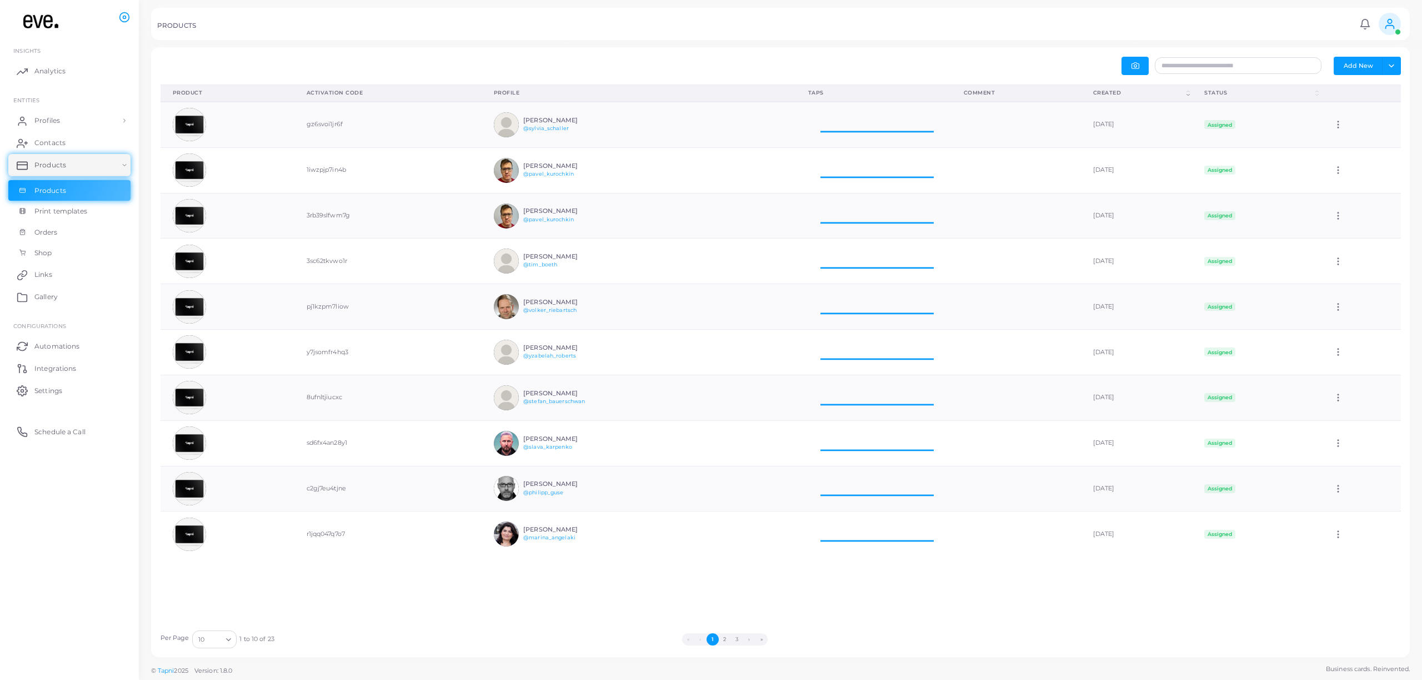
scroll to position [45, 156]
click at [1363, 66] on button "Add New" at bounding box center [1358, 66] width 49 height 18
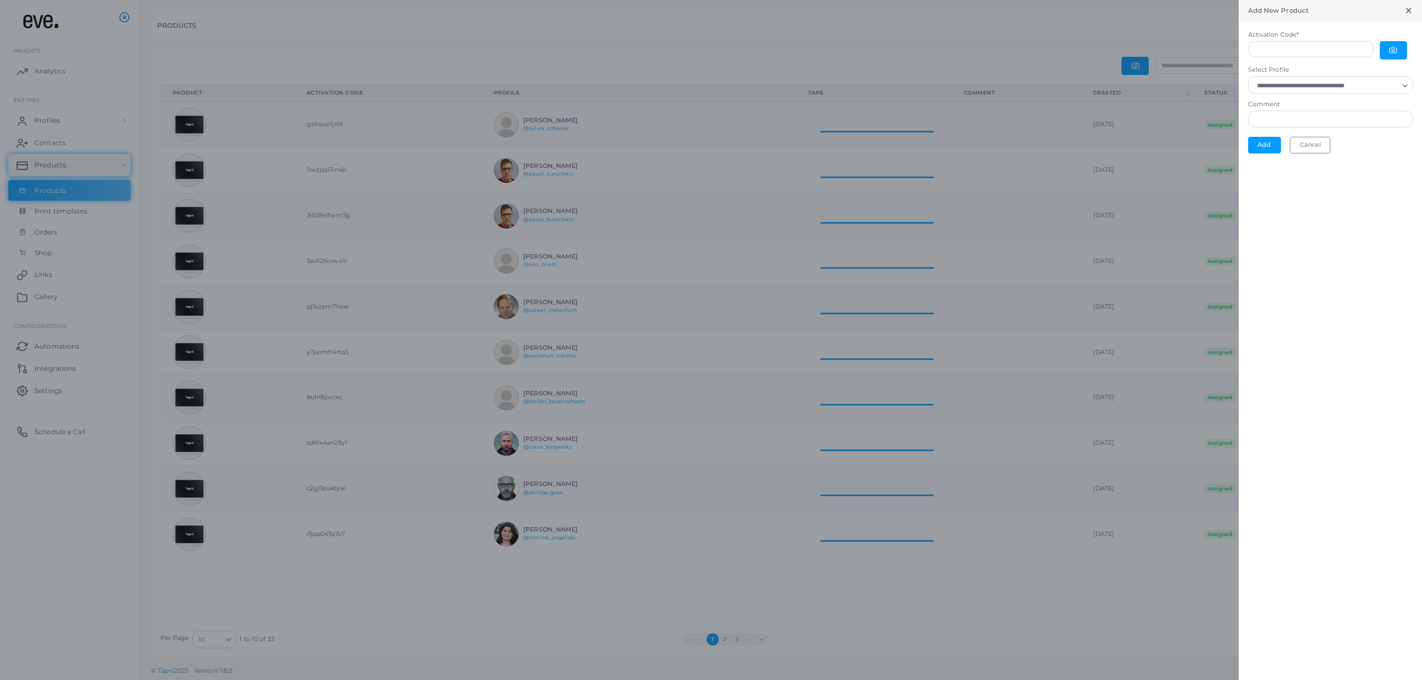
scroll to position [1, 1]
click at [1307, 43] on input "Activation Code *" at bounding box center [1311, 49] width 126 height 17
click at [1329, 26] on form "Activation Code * The Activation Code field is required Select Profile Loading.…" at bounding box center [1330, 95] width 183 height 148
click at [1296, 89] on input "Select Profile" at bounding box center [1325, 92] width 145 height 12
click at [1341, 347] on div "Add New Product Activation Code * The Activation Code field is required Select …" at bounding box center [1330, 340] width 183 height 680
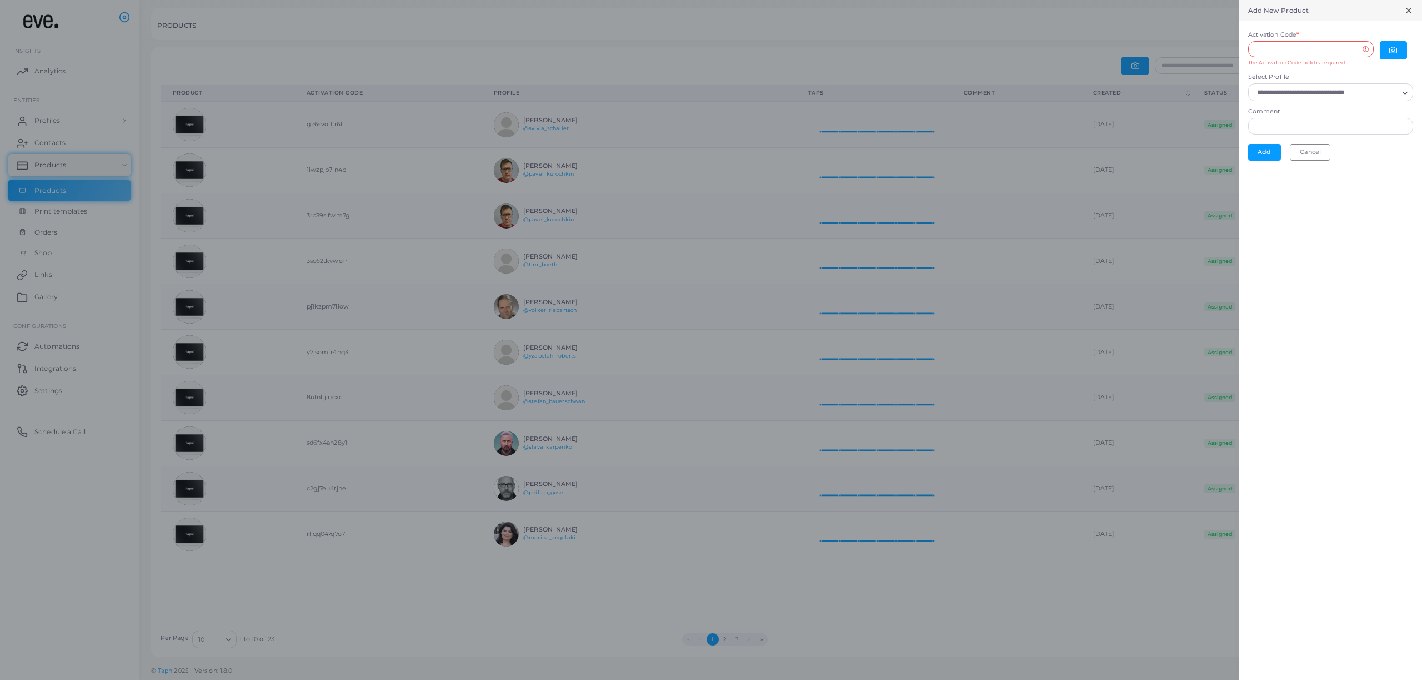
click at [977, 40] on div at bounding box center [711, 340] width 1422 height 680
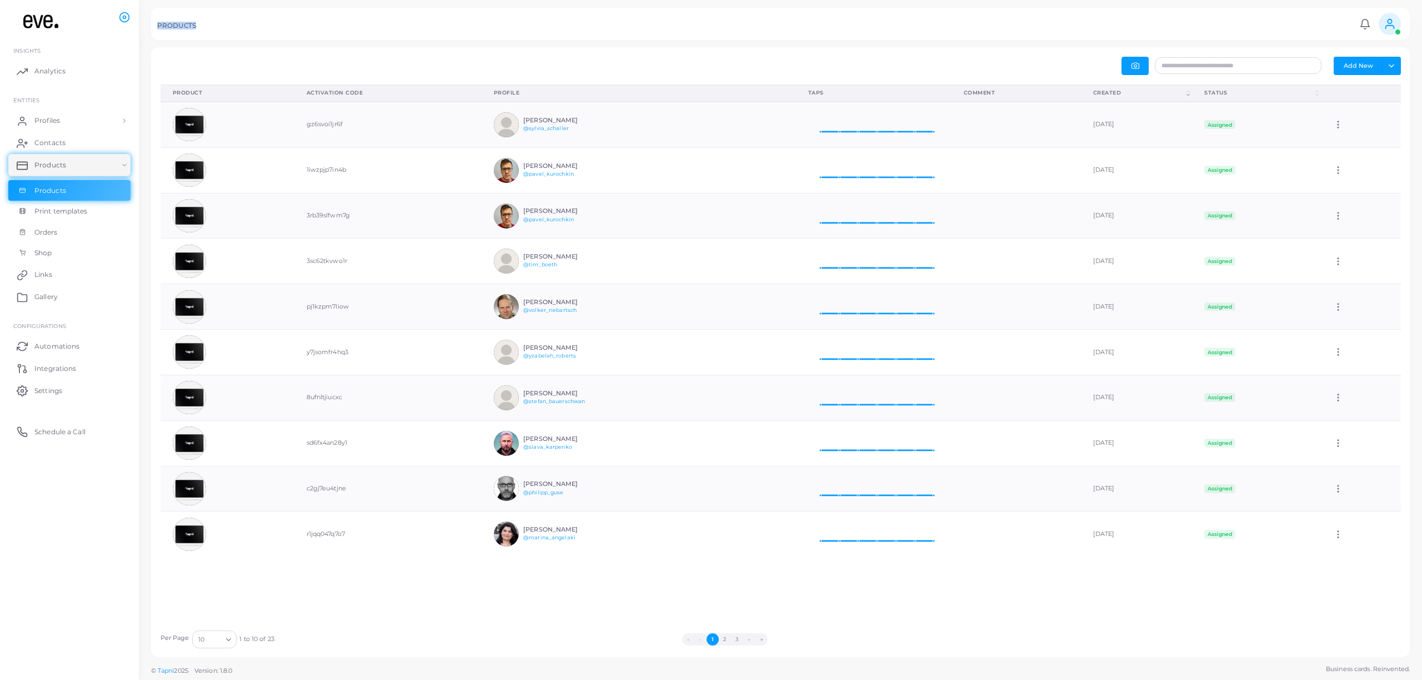
drag, startPoint x: 196, startPoint y: 26, endPoint x: 155, endPoint y: 24, distance: 40.6
click at [155, 24] on div "PRODUCTS Notifications 0 New Mark All As Read [PERSON_NAME] ([PERSON_NAME][EMAI…" at bounding box center [780, 24] width 1259 height 32
copy h5 "PRODUCTS"
click at [1388, 66] on button "Toggle dropdown" at bounding box center [1391, 66] width 18 height 18
click at [1373, 59] on button "Add New" at bounding box center [1358, 66] width 49 height 18
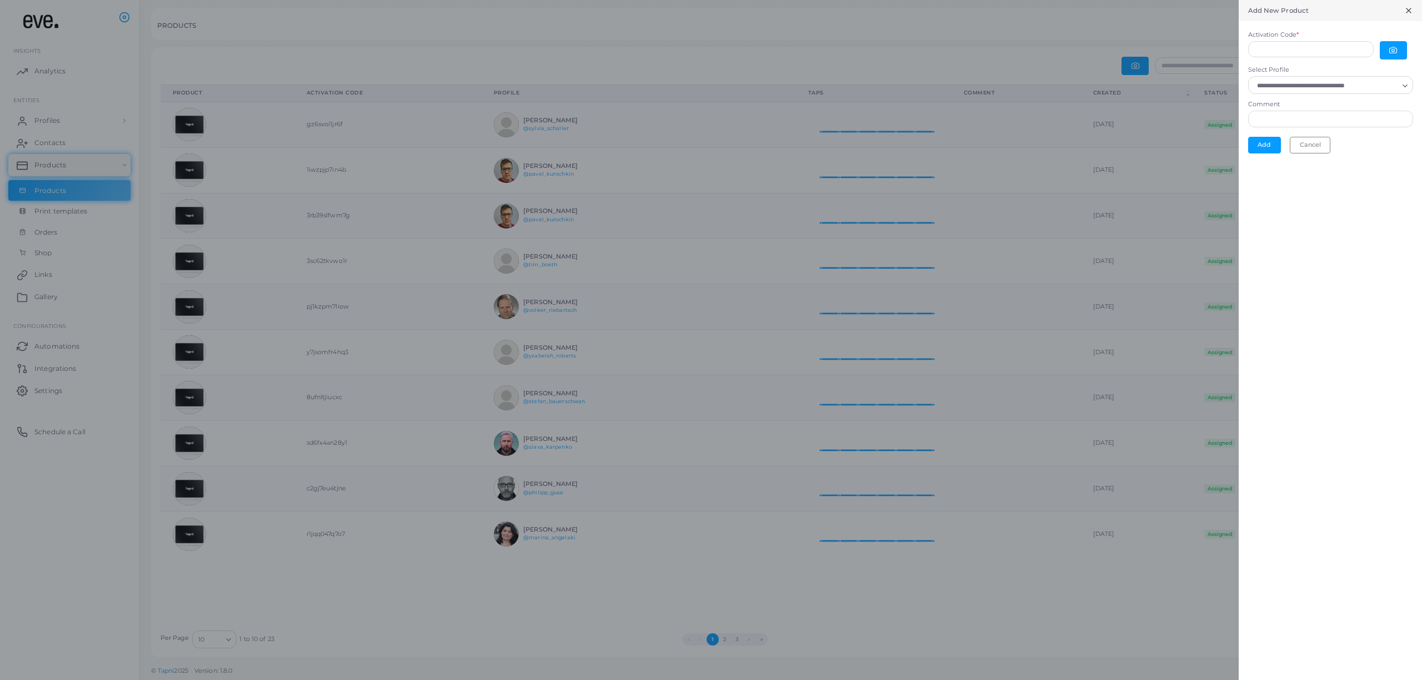
click at [1216, 26] on div at bounding box center [711, 340] width 1422 height 680
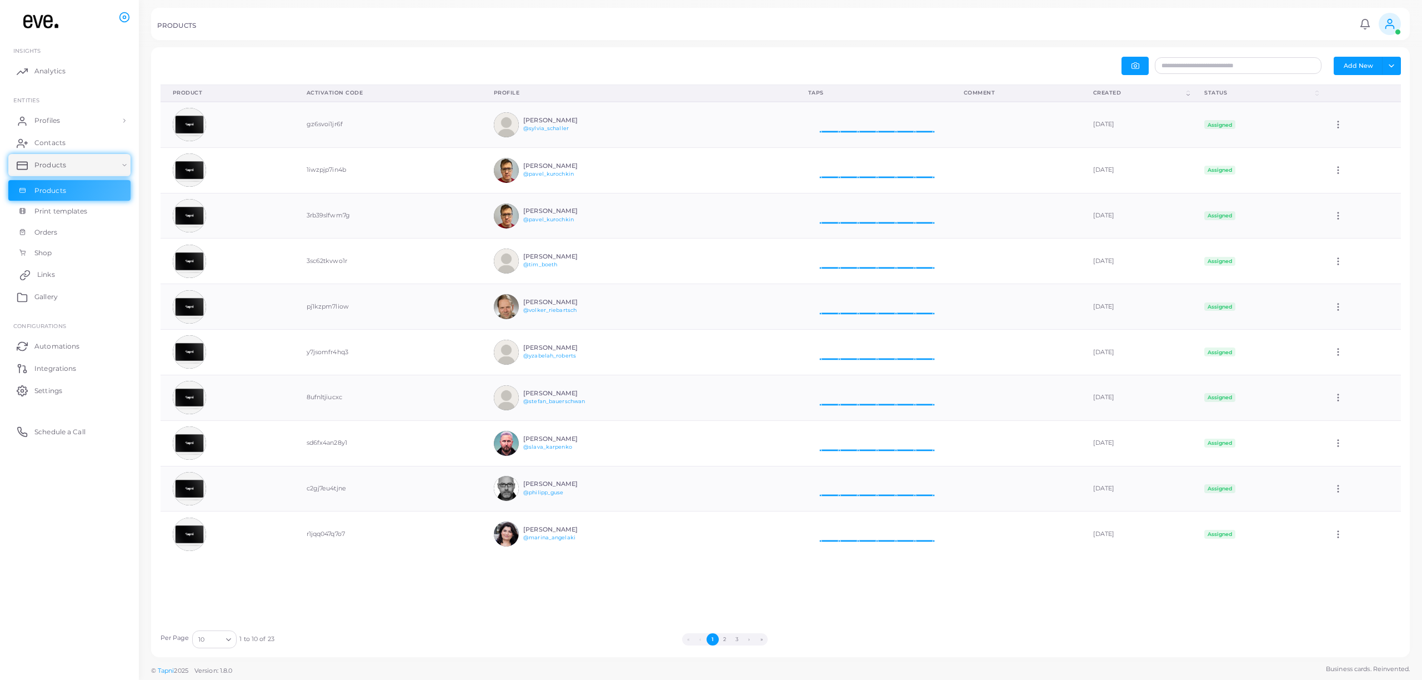
click at [49, 267] on link "Links" at bounding box center [69, 274] width 122 height 22
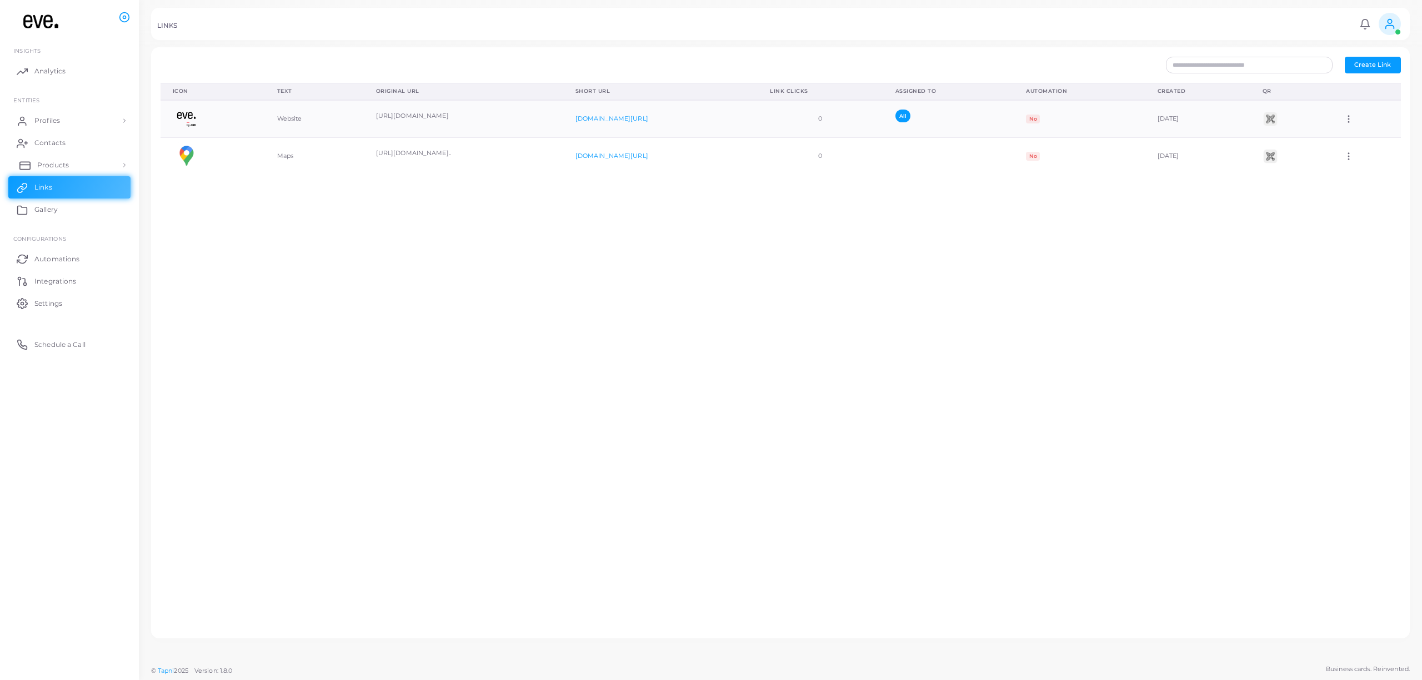
click at [48, 161] on span "Products" at bounding box center [53, 165] width 32 height 10
click at [62, 121] on link "Profiles" at bounding box center [69, 120] width 122 height 22
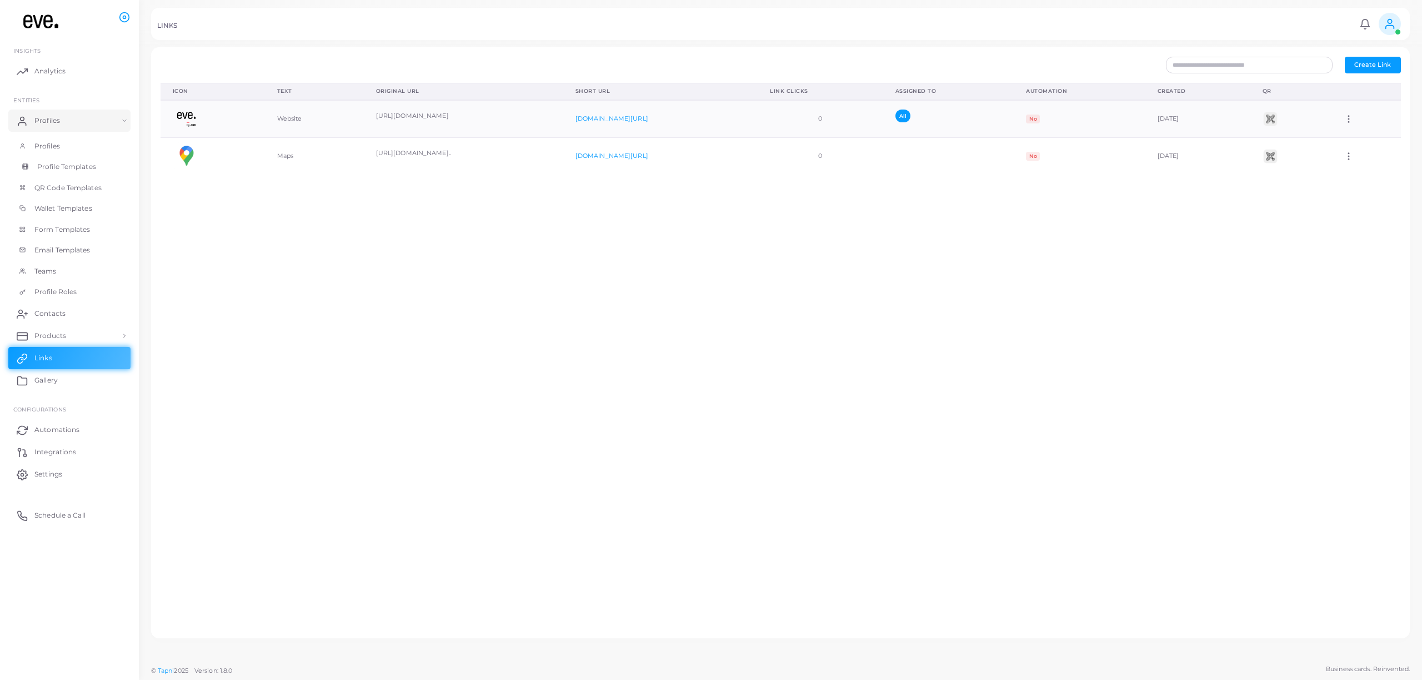
click at [59, 170] on span "Profile Templates" at bounding box center [66, 167] width 59 height 10
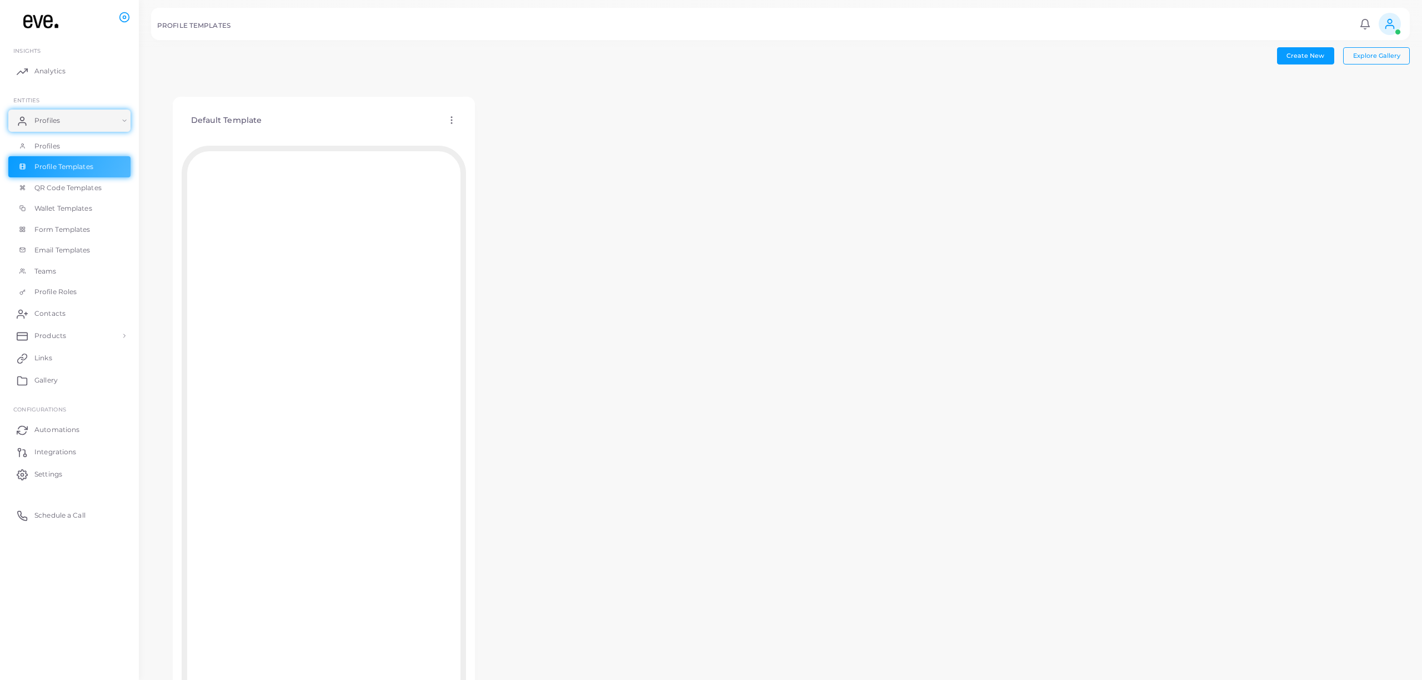
click at [449, 115] on icon at bounding box center [452, 120] width 10 height 10
click at [468, 123] on link "Edit Template" at bounding box center [496, 128] width 92 height 15
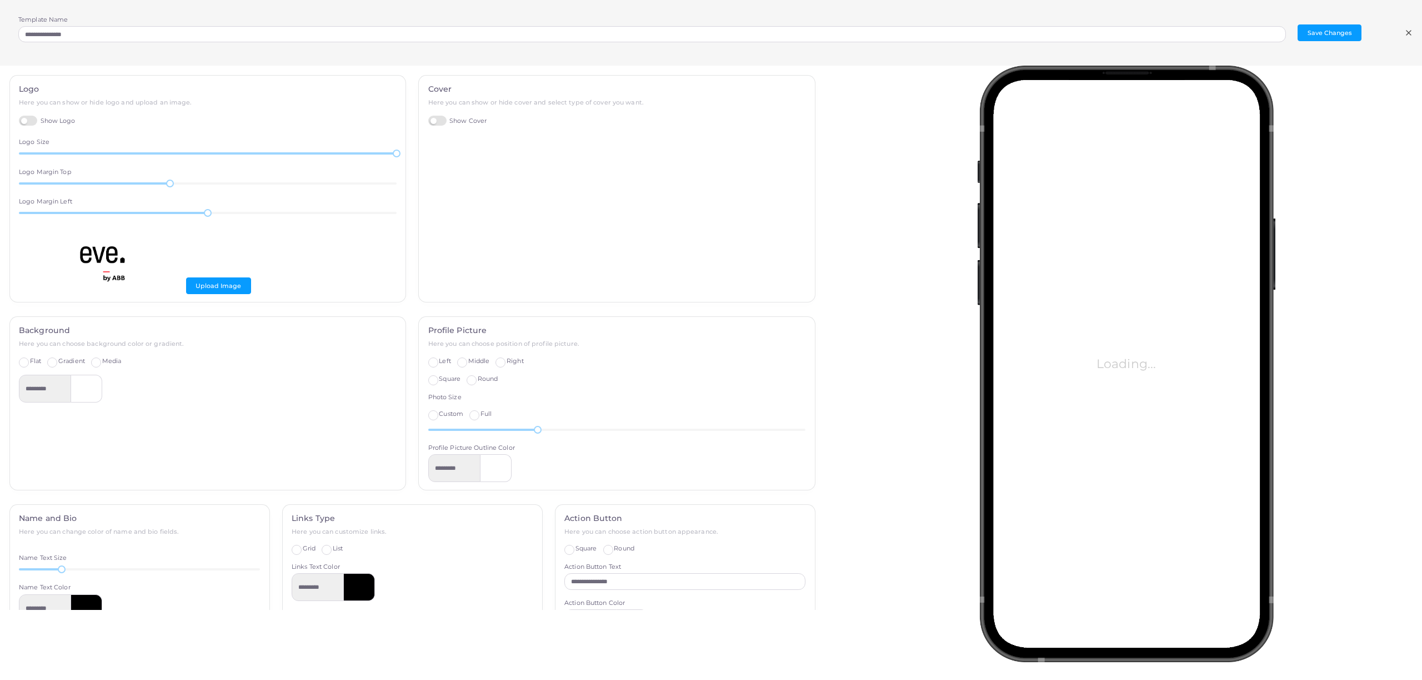
click at [1144, 107] on div "Loading..." at bounding box center [1126, 364] width 298 height 596
click at [1168, 251] on div "Loading..." at bounding box center [1126, 364] width 298 height 596
click at [871, 289] on div "Loading..." at bounding box center [1130, 337] width 598 height 543
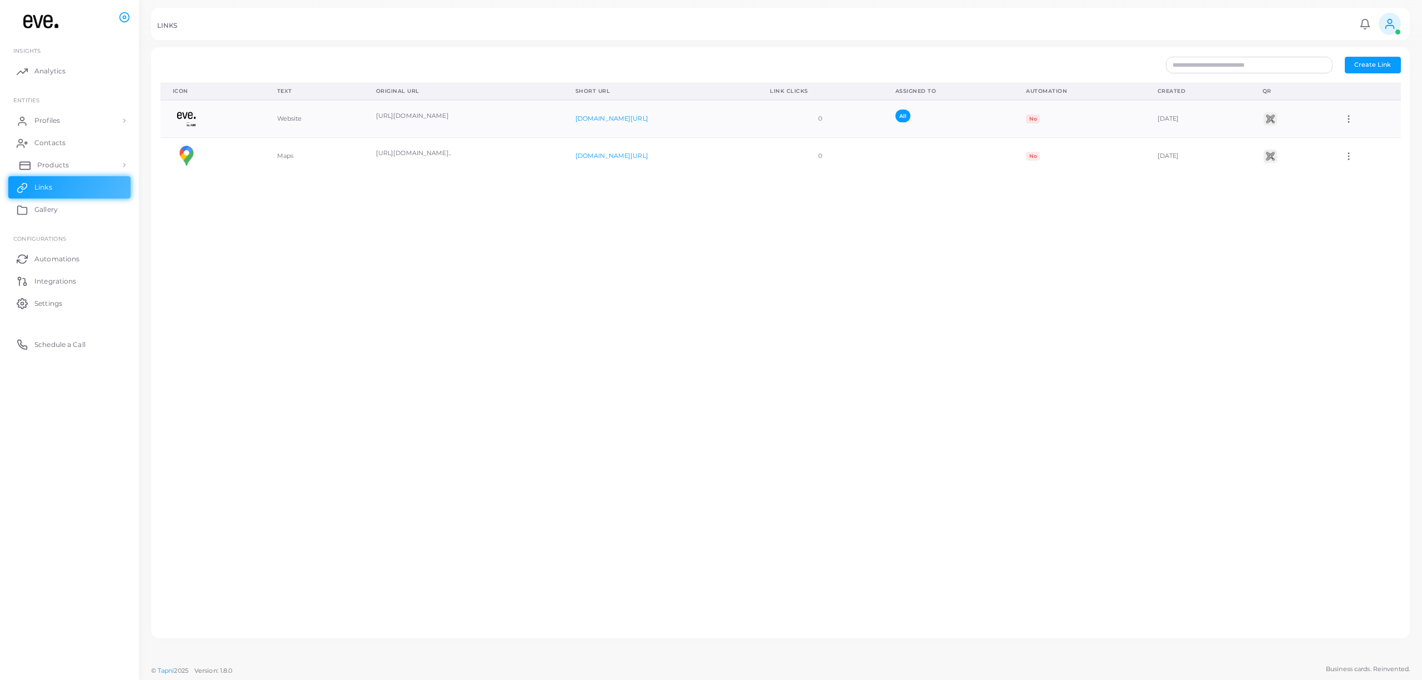
click at [63, 158] on link "Products" at bounding box center [69, 165] width 122 height 22
click at [64, 123] on link "Profiles" at bounding box center [69, 120] width 122 height 22
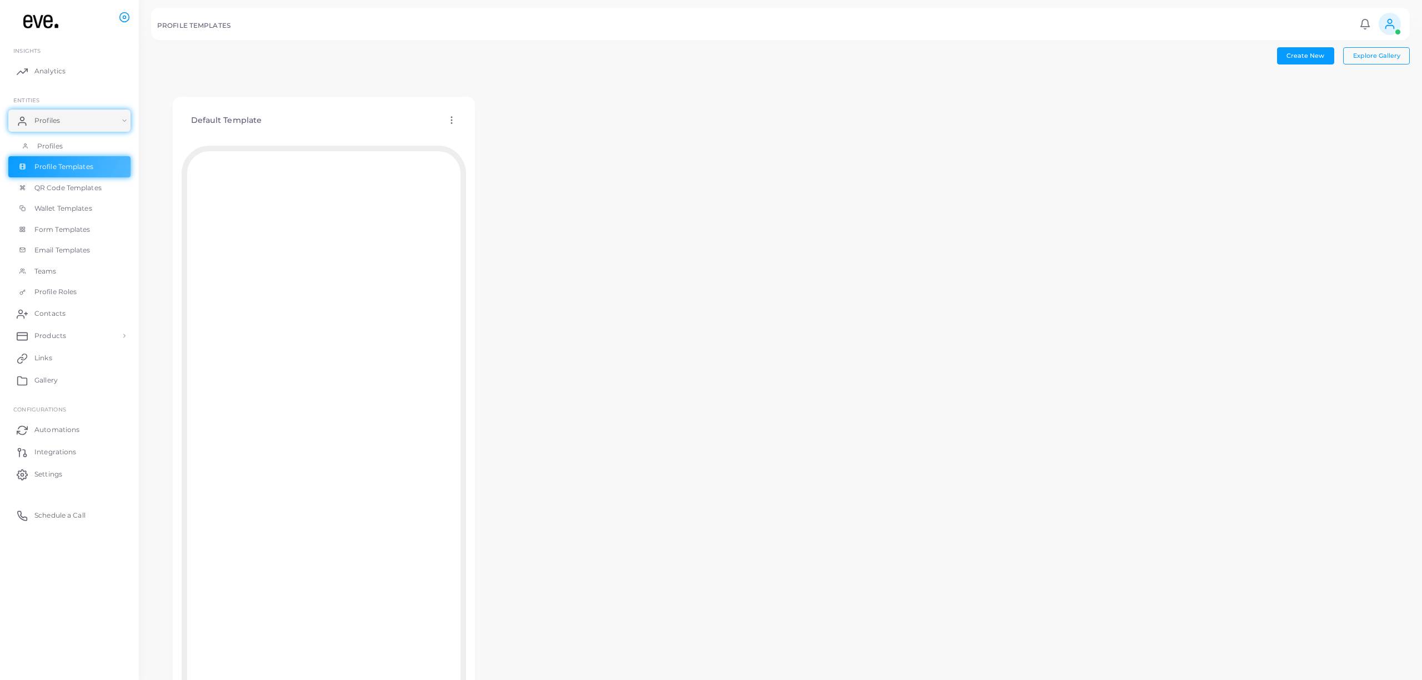
click at [49, 147] on span "Profiles" at bounding box center [50, 146] width 26 height 10
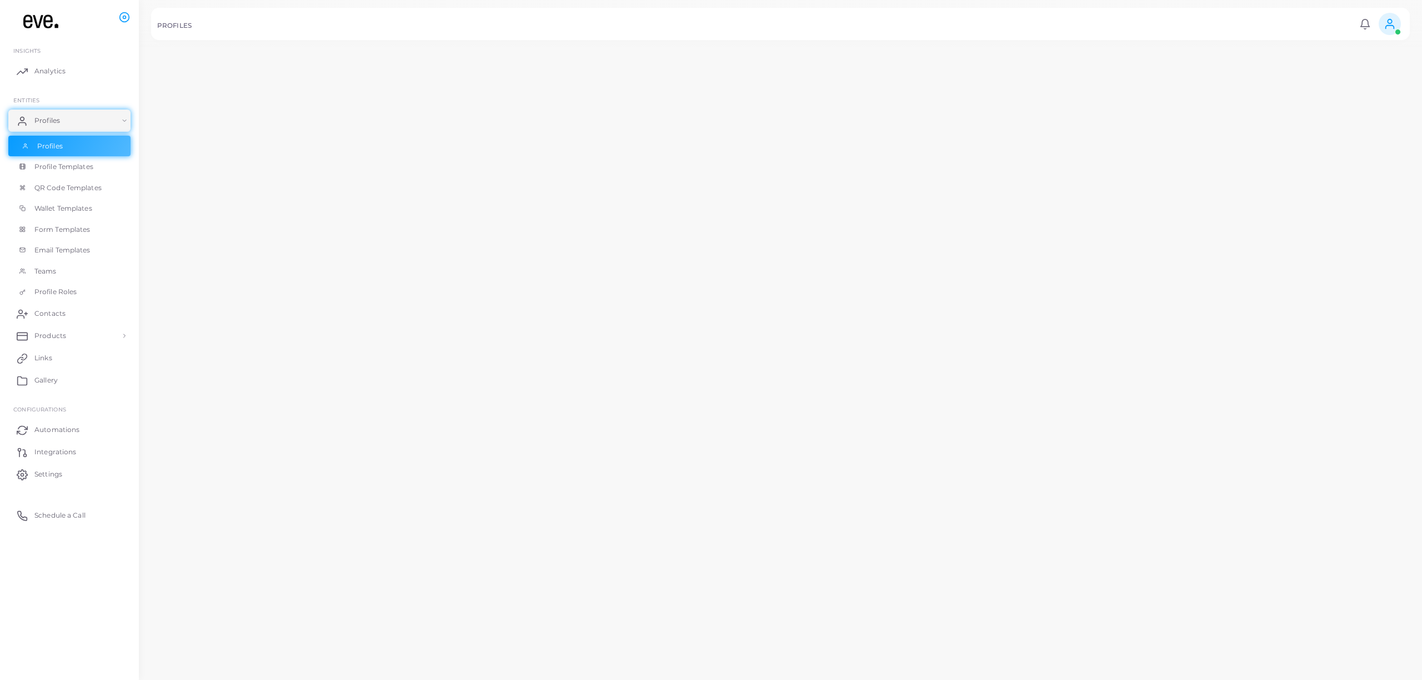
click at [49, 147] on div "PROFILES Notifications 0 New Mark All As Read Johanna Niedermayr (johanna@eveho…" at bounding box center [711, 340] width 1422 height 680
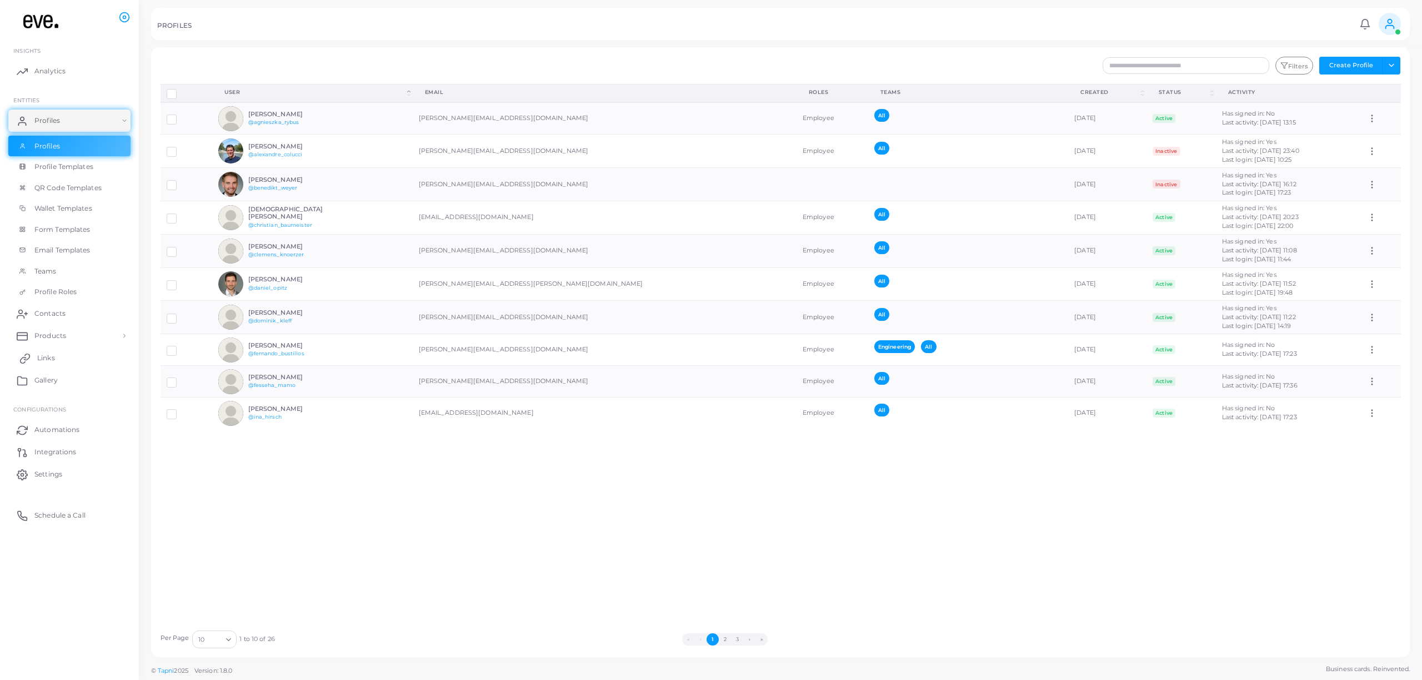
click at [54, 362] on link "Links" at bounding box center [69, 358] width 122 height 22
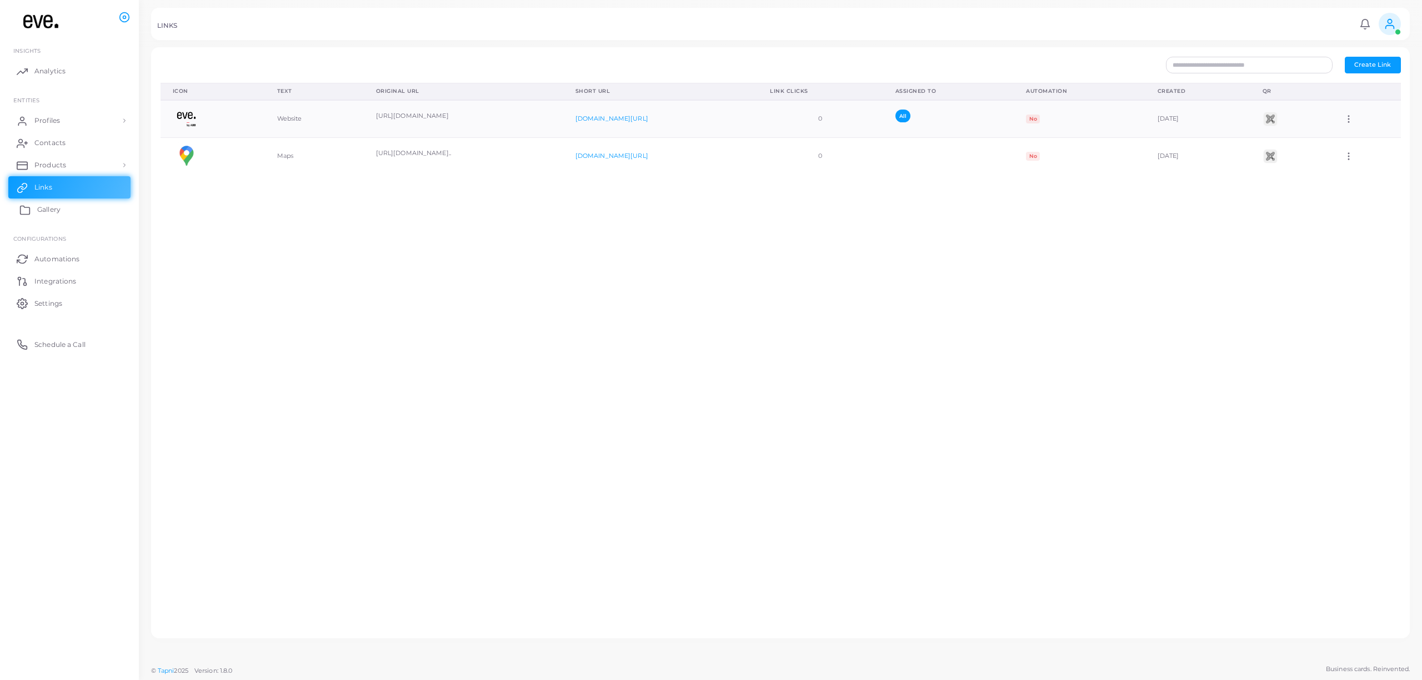
click at [64, 207] on link "Gallery" at bounding box center [69, 209] width 122 height 22
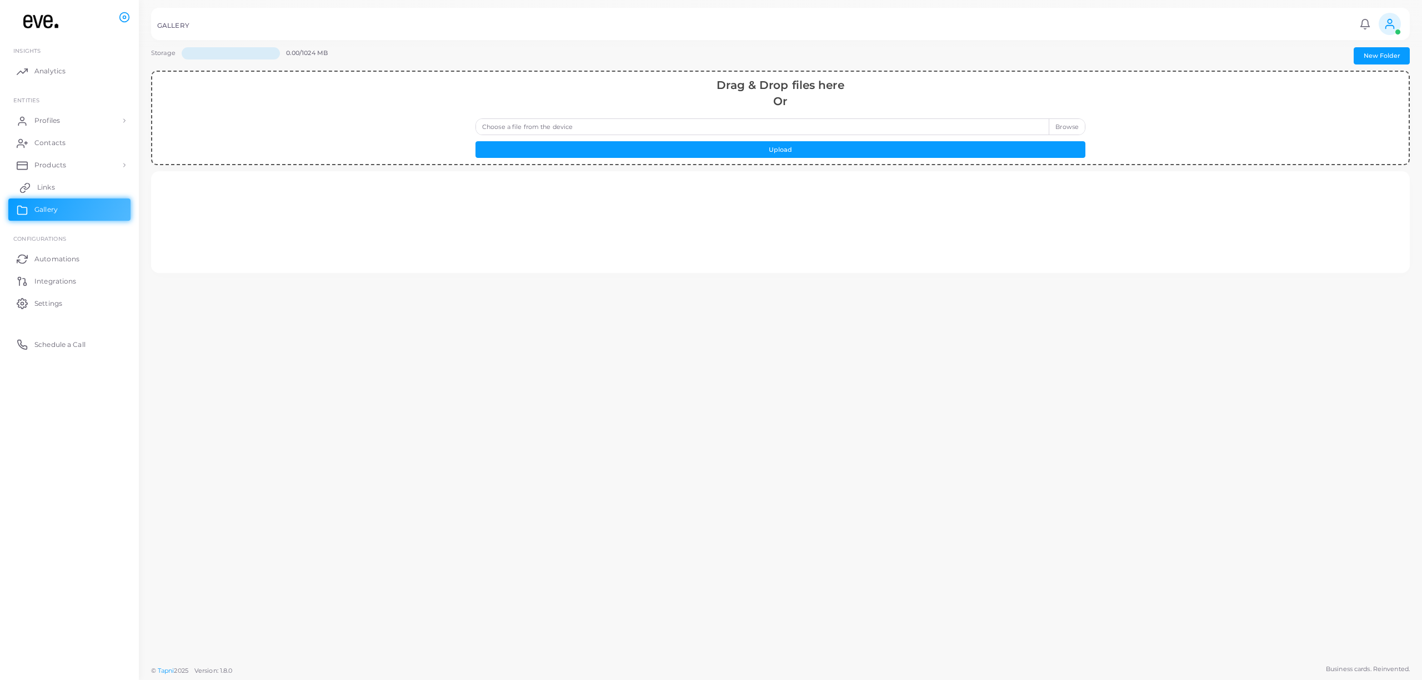
click at [61, 186] on link "Links" at bounding box center [69, 187] width 122 height 22
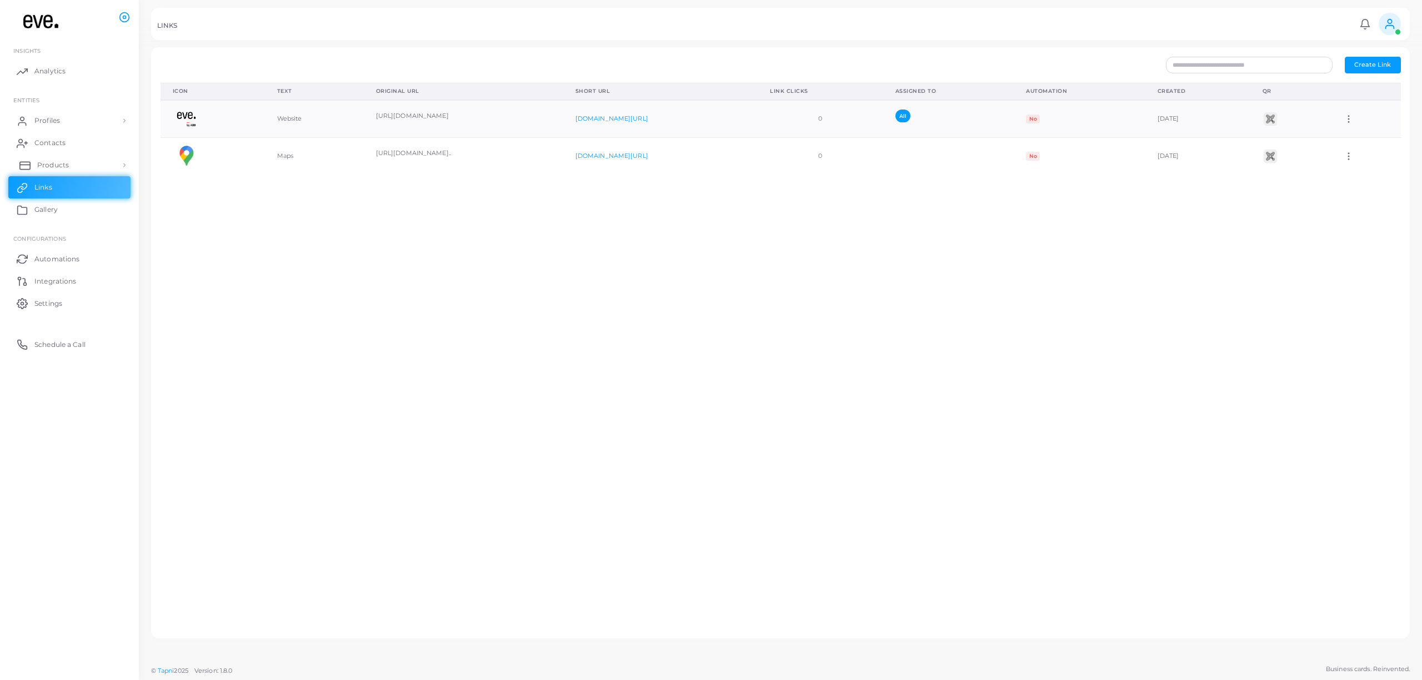
click at [66, 171] on link "Products" at bounding box center [69, 165] width 122 height 22
click at [81, 141] on link "Contacts" at bounding box center [69, 143] width 122 height 22
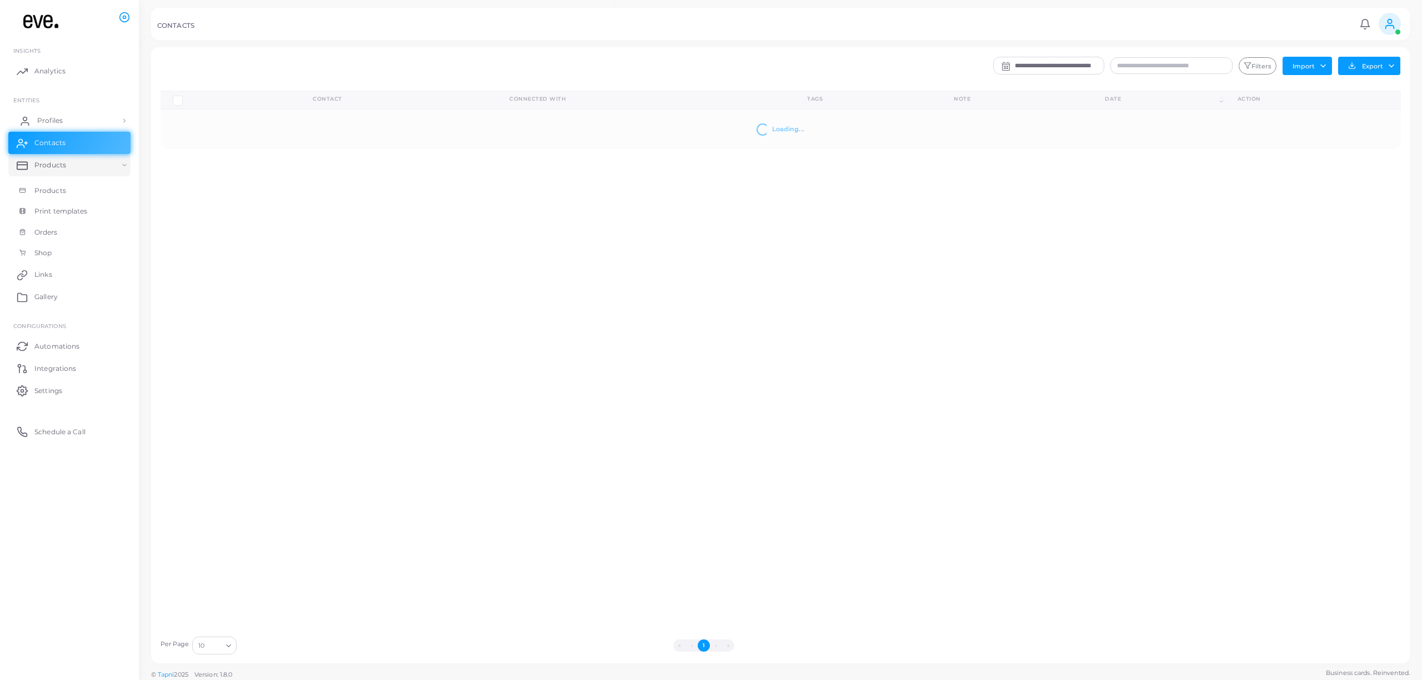
click at [79, 120] on link "Profiles" at bounding box center [69, 120] width 122 height 22
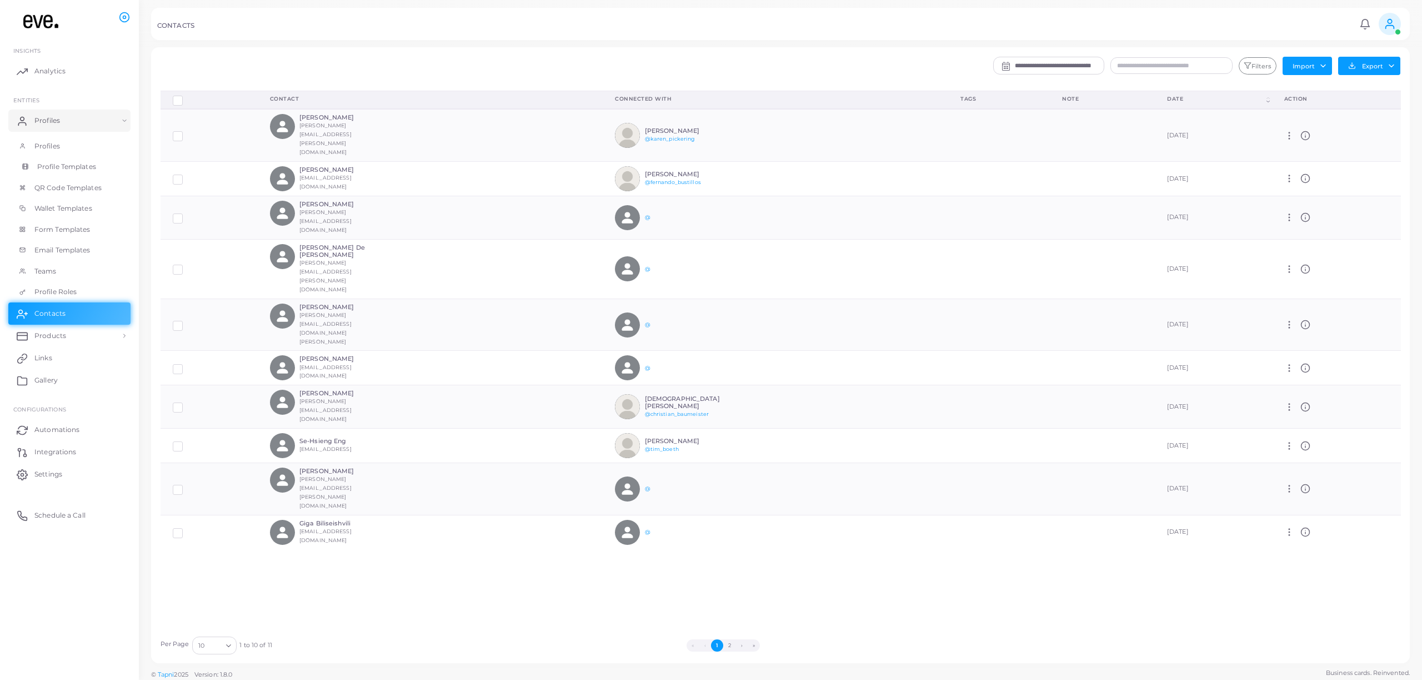
click at [69, 163] on span "Profile Templates" at bounding box center [66, 167] width 59 height 10
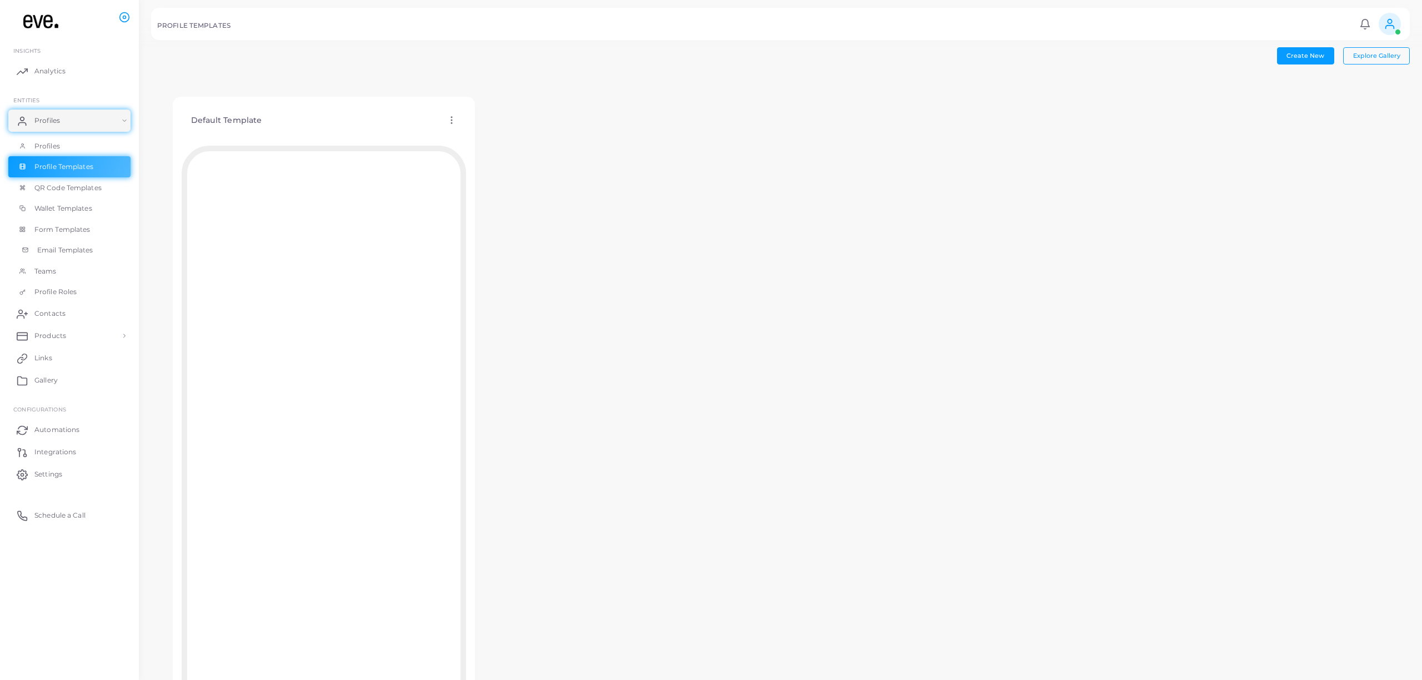
click at [96, 243] on link "Email Templates" at bounding box center [69, 249] width 122 height 21
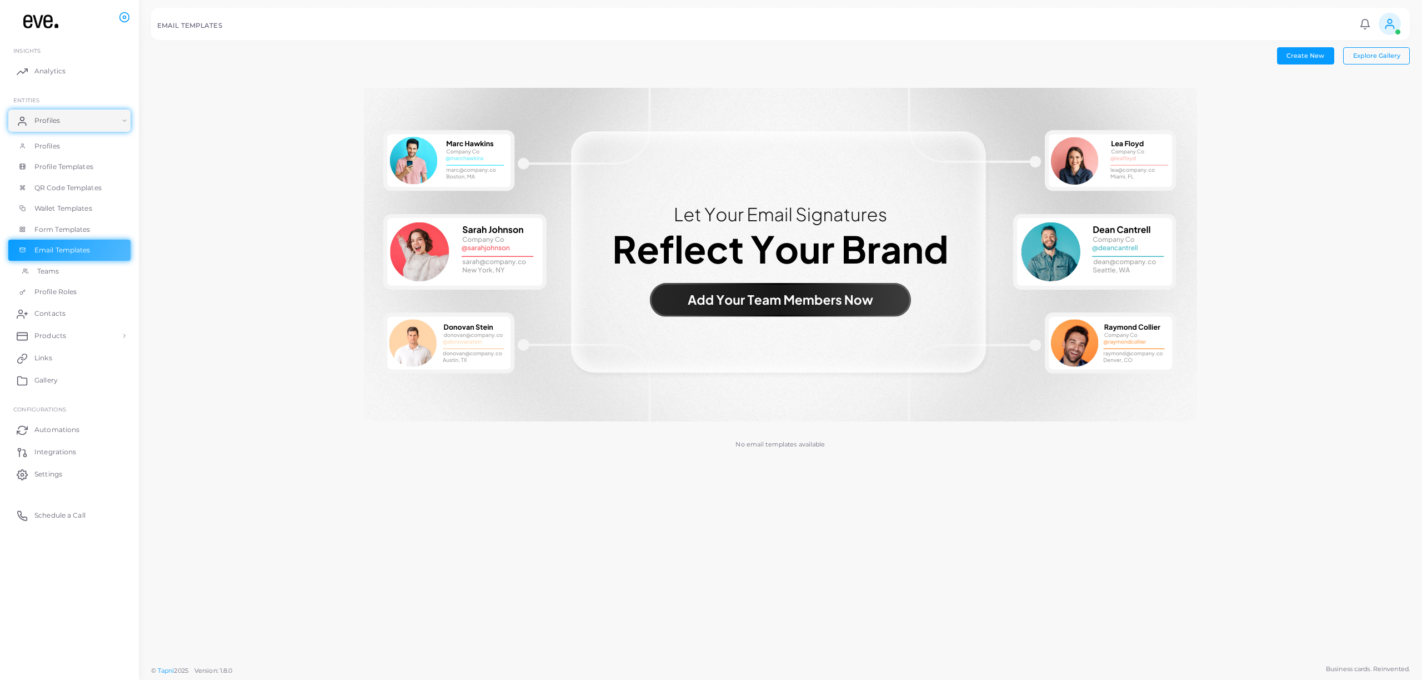
click at [46, 272] on span "Teams" at bounding box center [48, 271] width 22 height 10
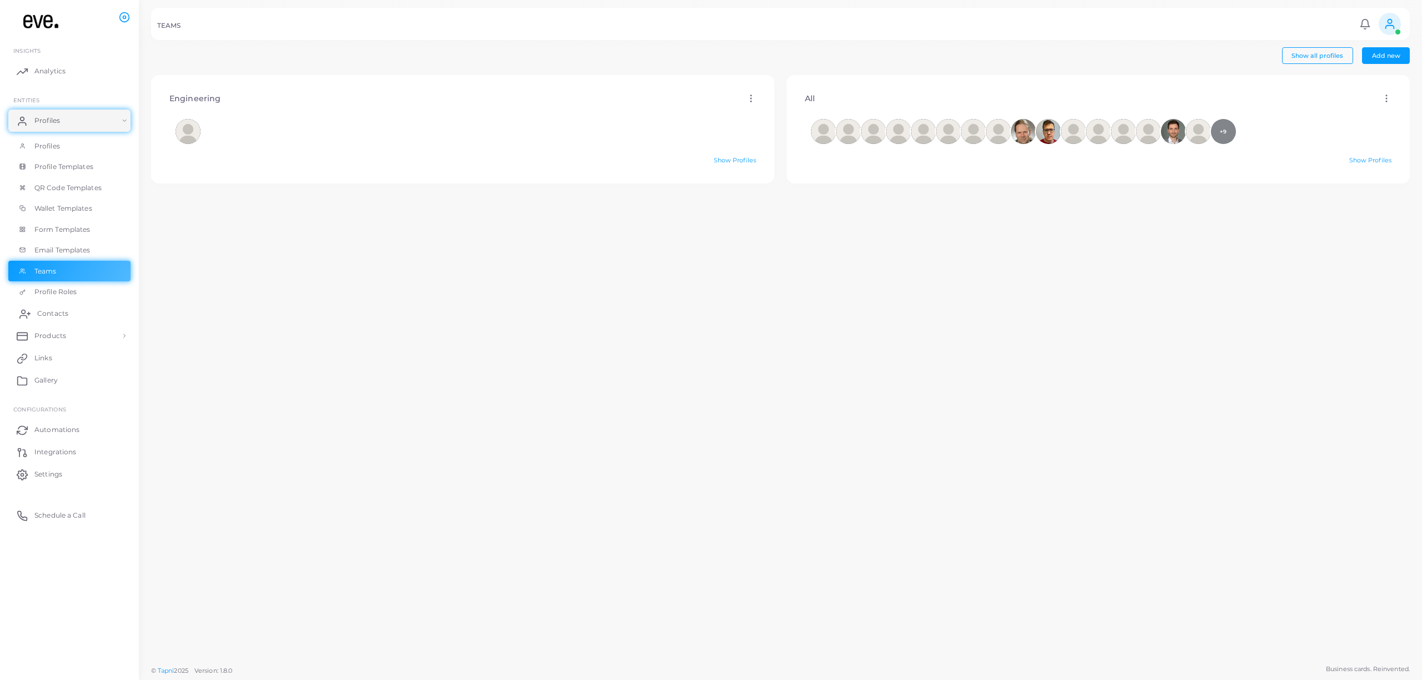
click at [67, 311] on span "Contacts" at bounding box center [52, 313] width 31 height 10
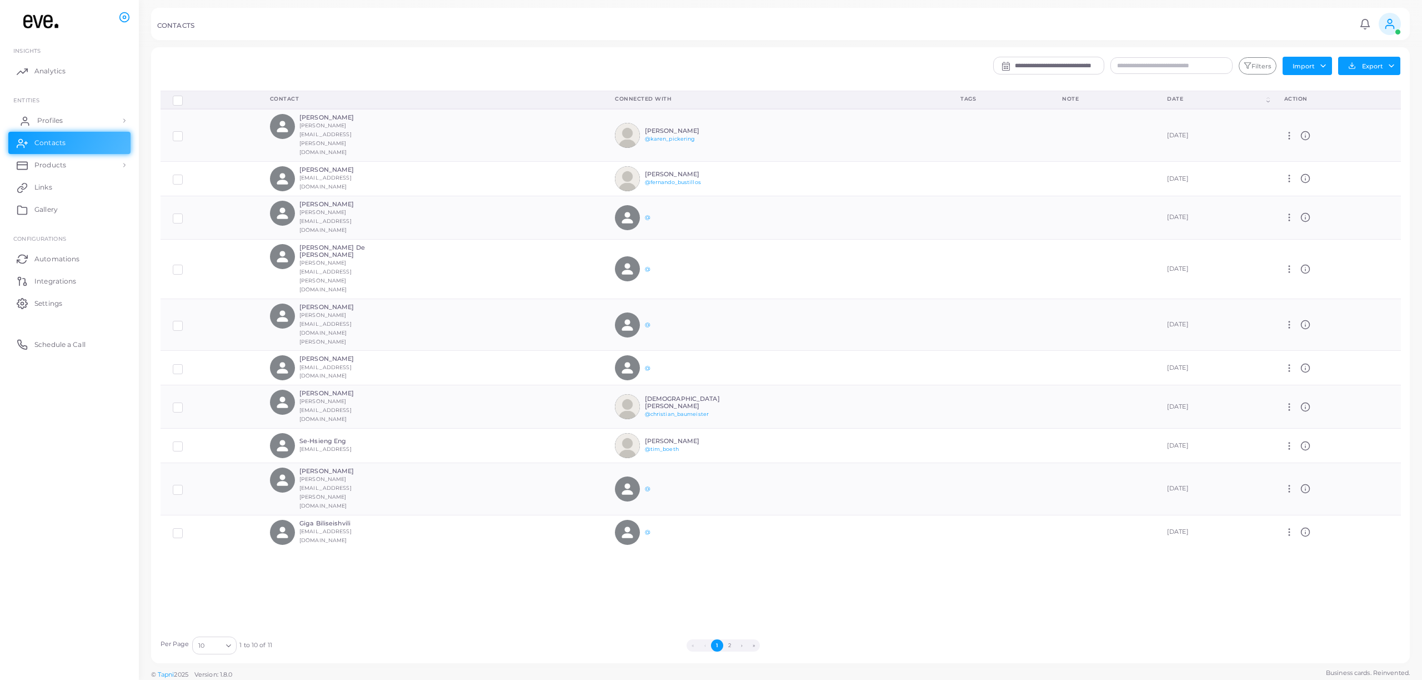
click at [58, 110] on link "Profiles" at bounding box center [69, 120] width 122 height 22
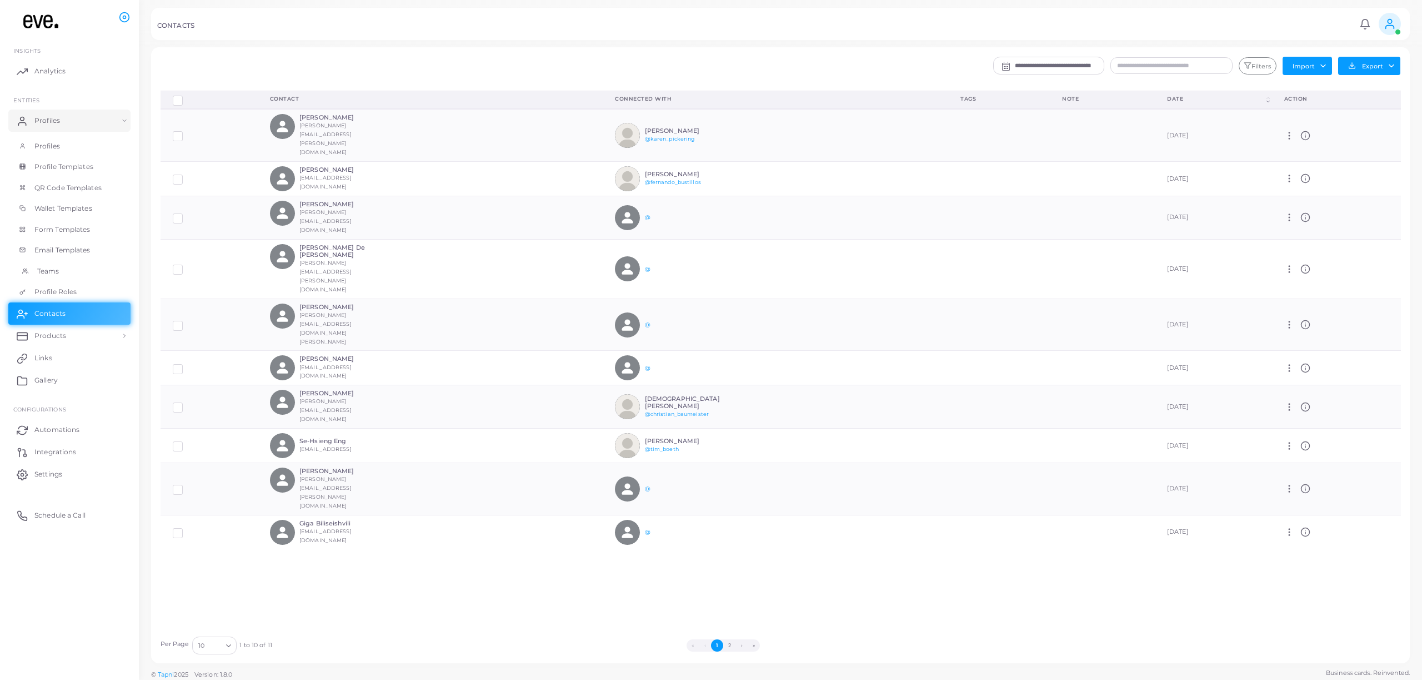
click at [58, 268] on span "Teams" at bounding box center [48, 271] width 22 height 10
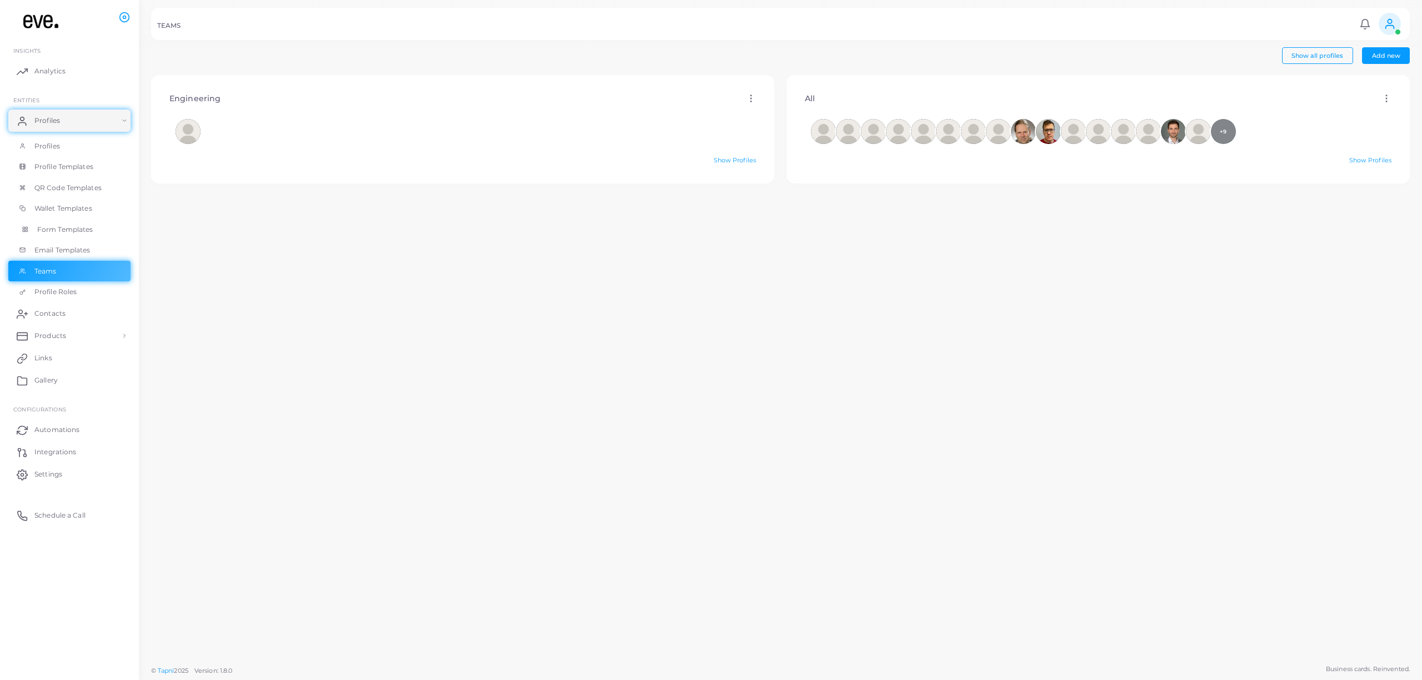
click at [71, 227] on span "Form Templates" at bounding box center [65, 229] width 56 height 10
